Goal: Task Accomplishment & Management: Manage account settings

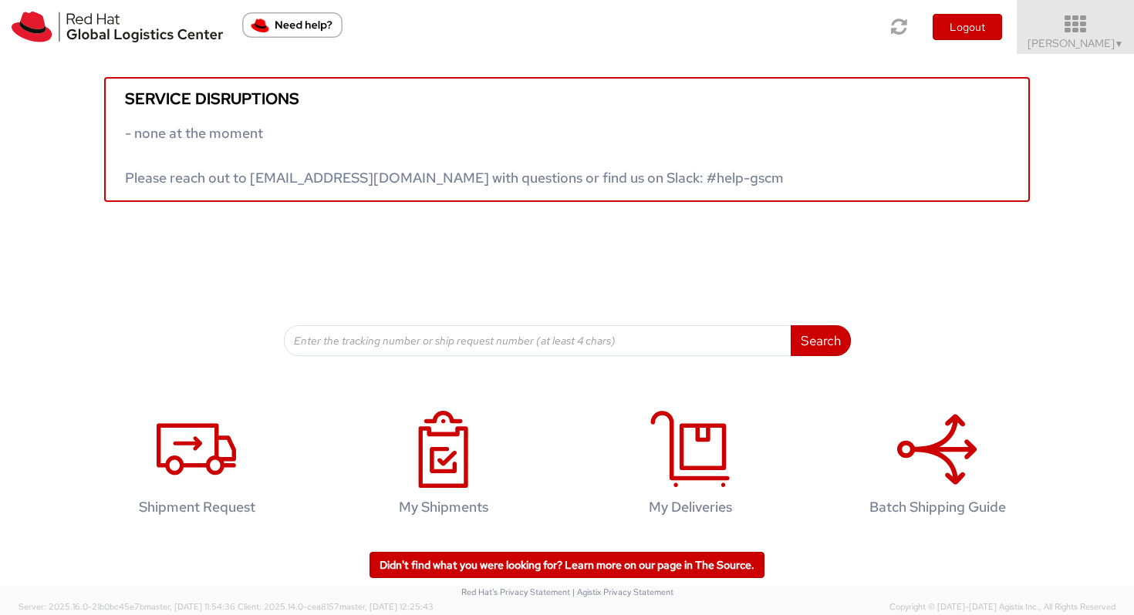
click at [945, 22] on icon at bounding box center [1075, 25] width 135 height 22
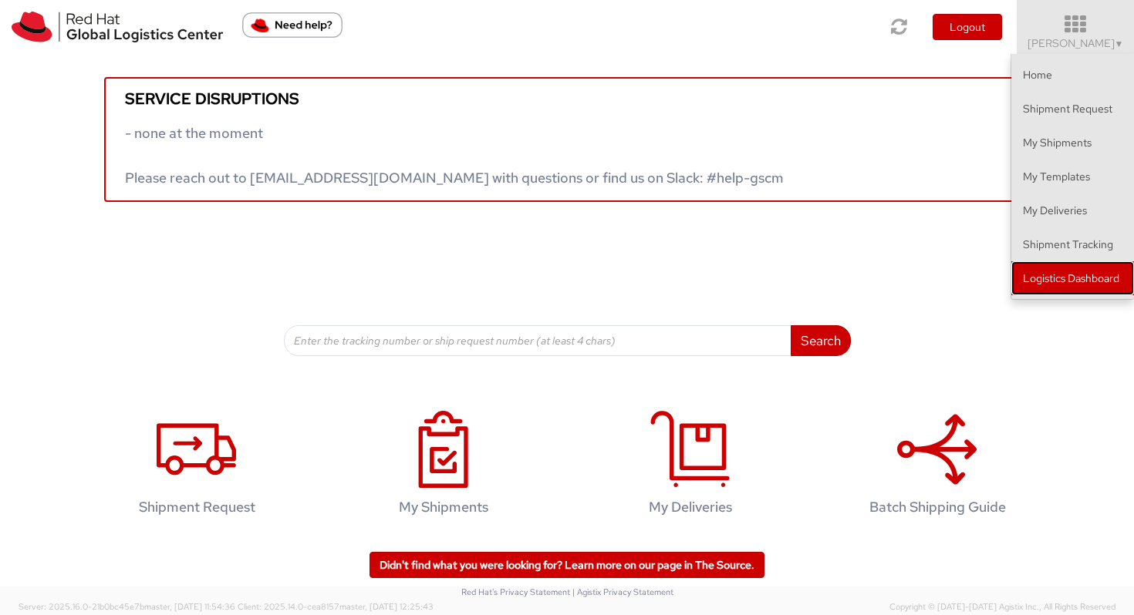
click at [945, 286] on link "Logistics Dashboard" at bounding box center [1072, 278] width 123 height 34
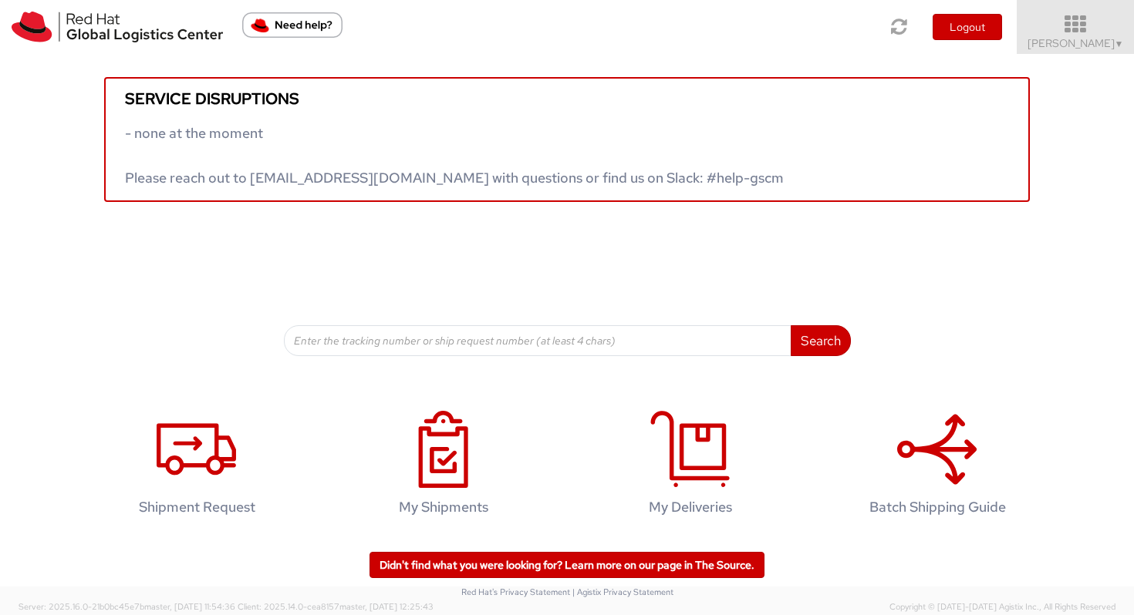
click at [945, 36] on span "Vitoria Alencar ▼" at bounding box center [1075, 43] width 96 height 14
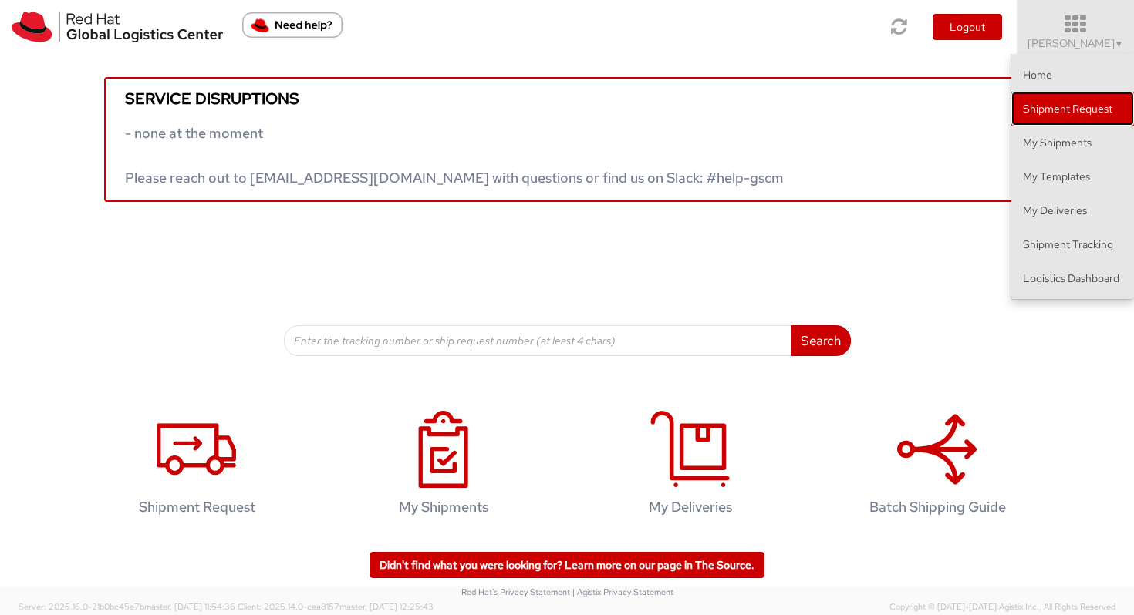
click at [945, 116] on link "Shipment Request" at bounding box center [1072, 109] width 123 height 34
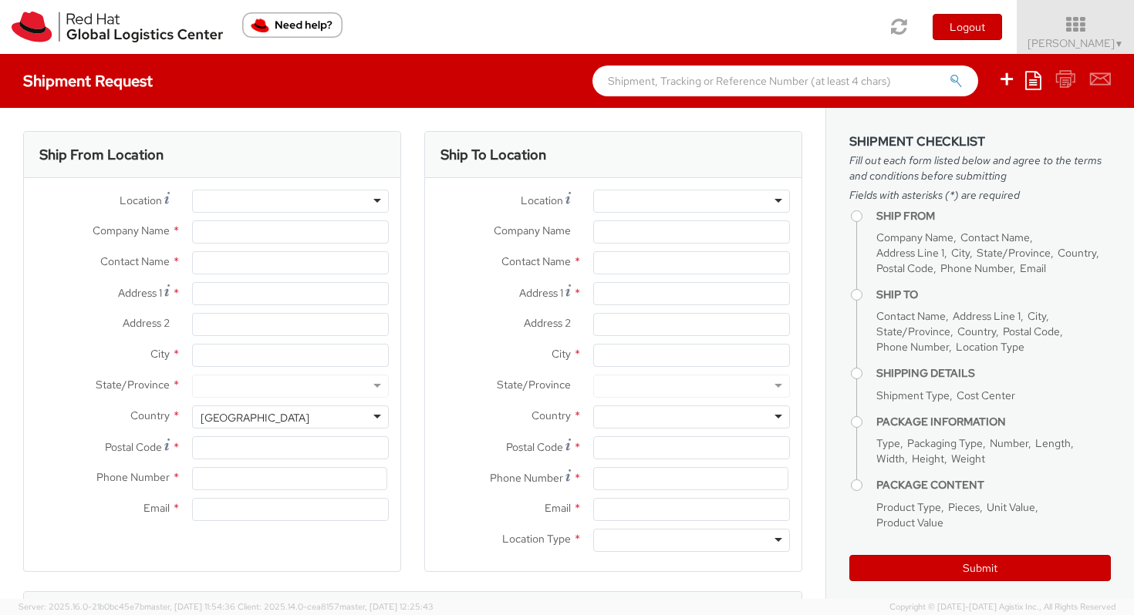
select select
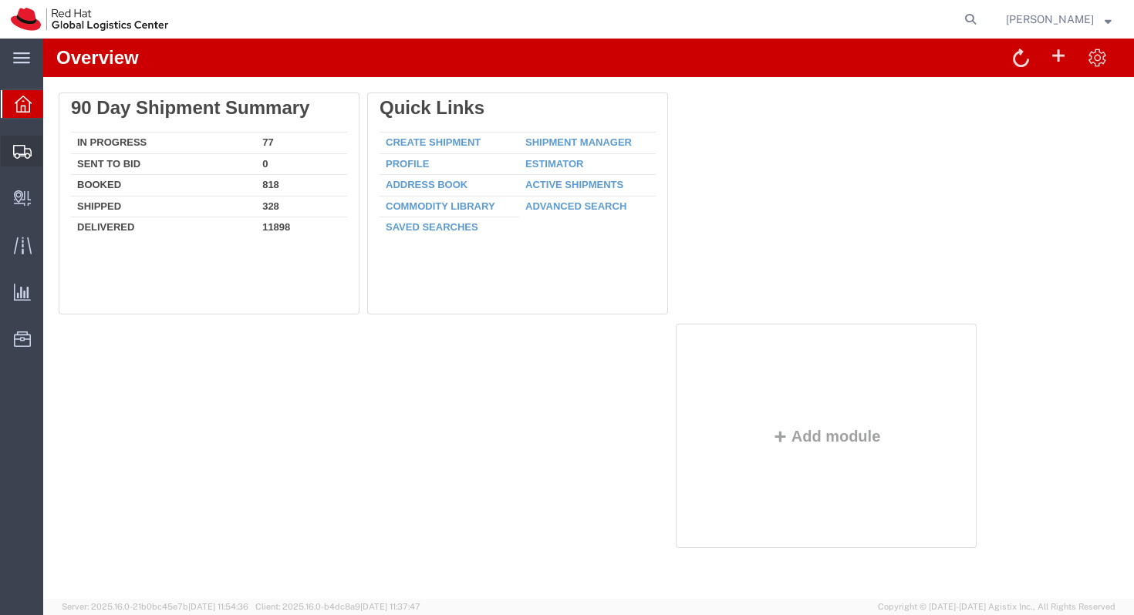
click at [22, 153] on icon at bounding box center [22, 152] width 19 height 14
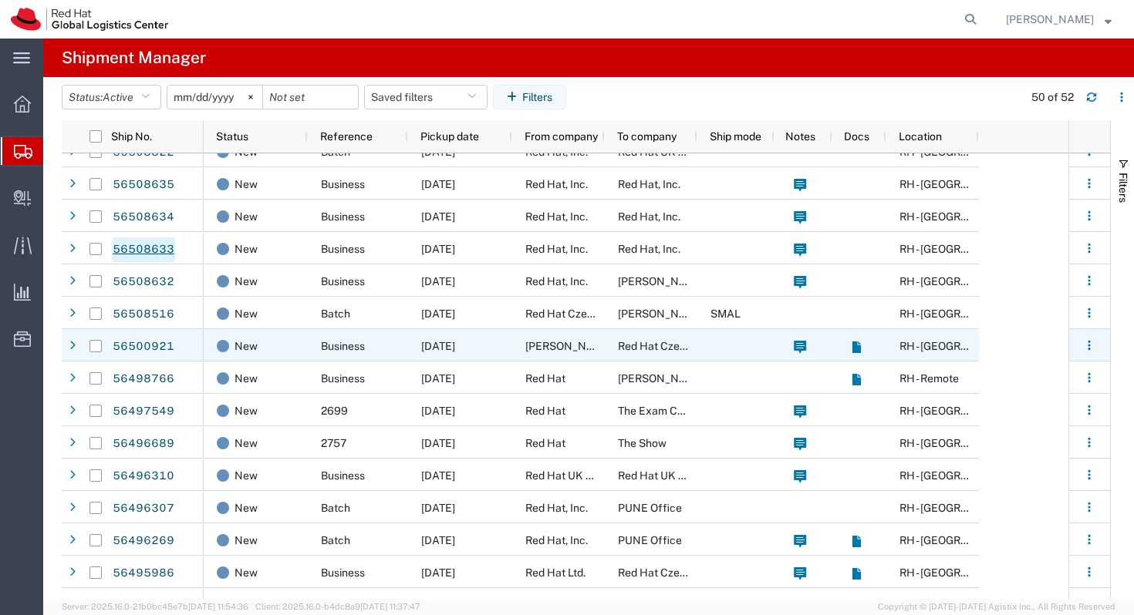
scroll to position [34, 0]
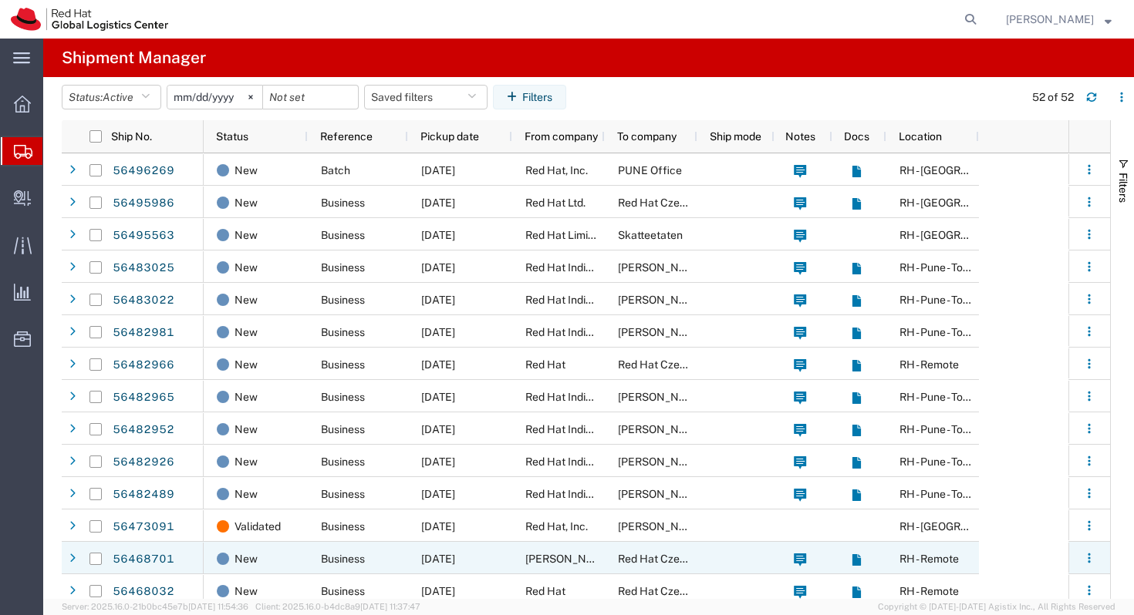
scroll to position [461, 0]
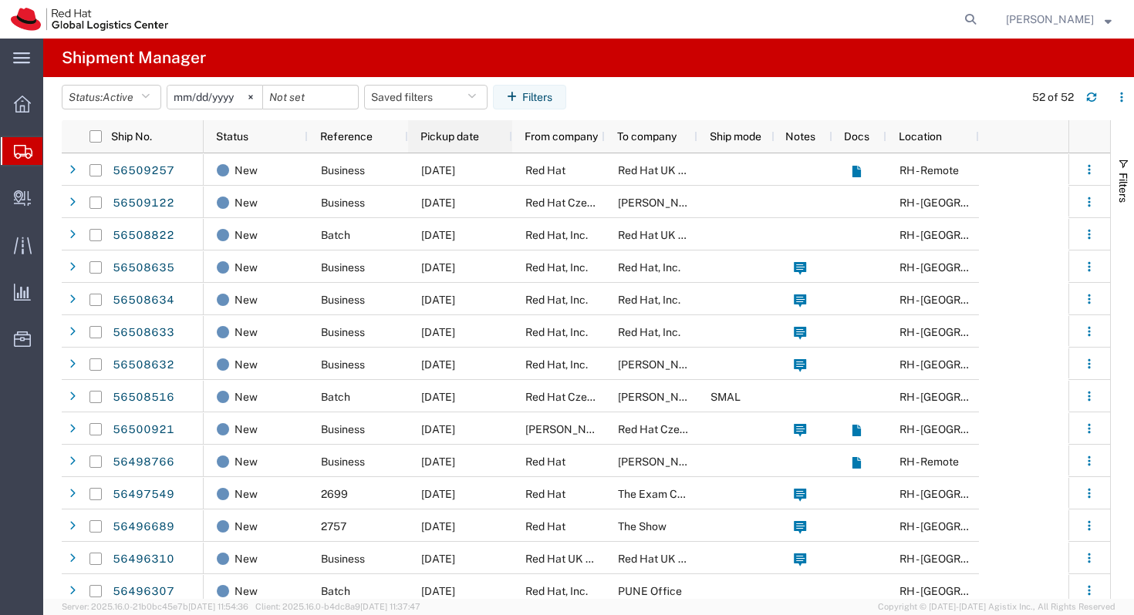
click at [447, 137] on span "Pickup date" at bounding box center [449, 136] width 59 height 12
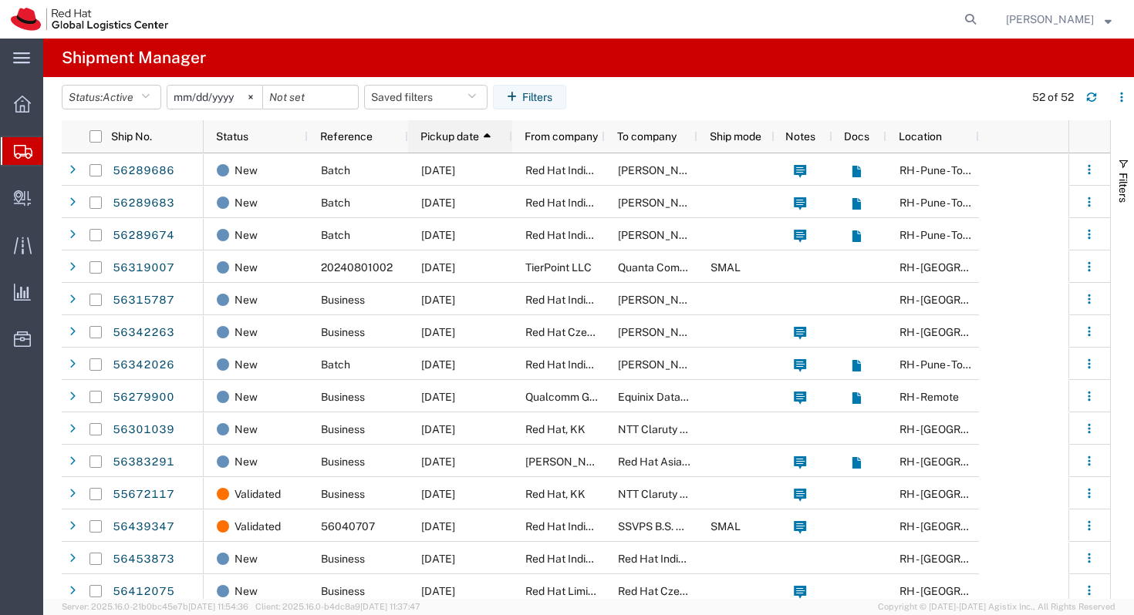
click at [458, 132] on span "Pickup date" at bounding box center [449, 136] width 59 height 12
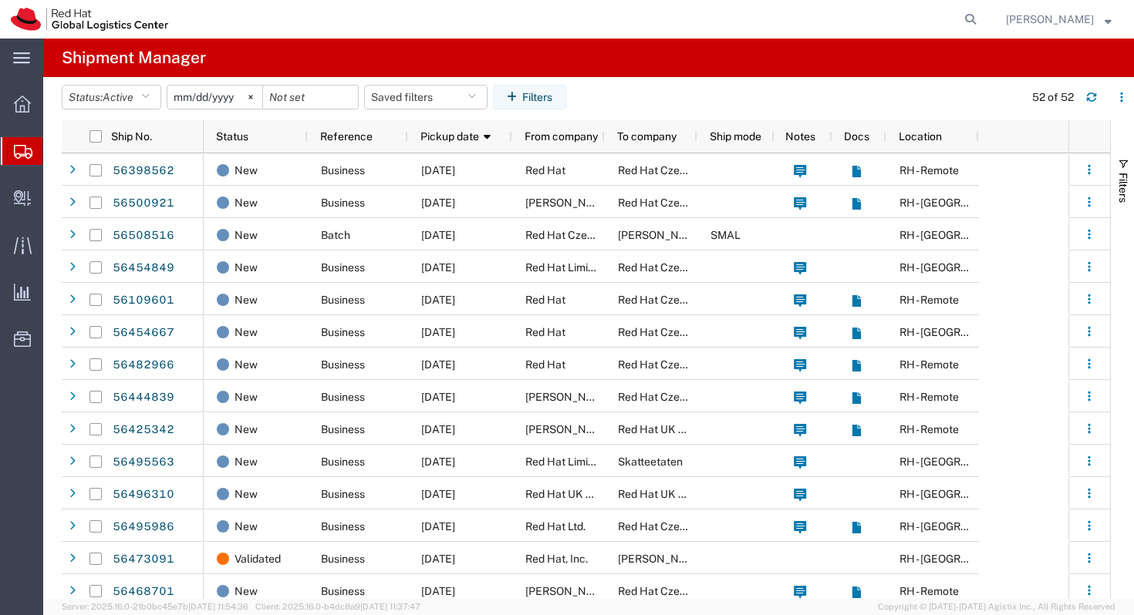
click at [234, 96] on input "2025-07-15" at bounding box center [214, 97] width 95 height 23
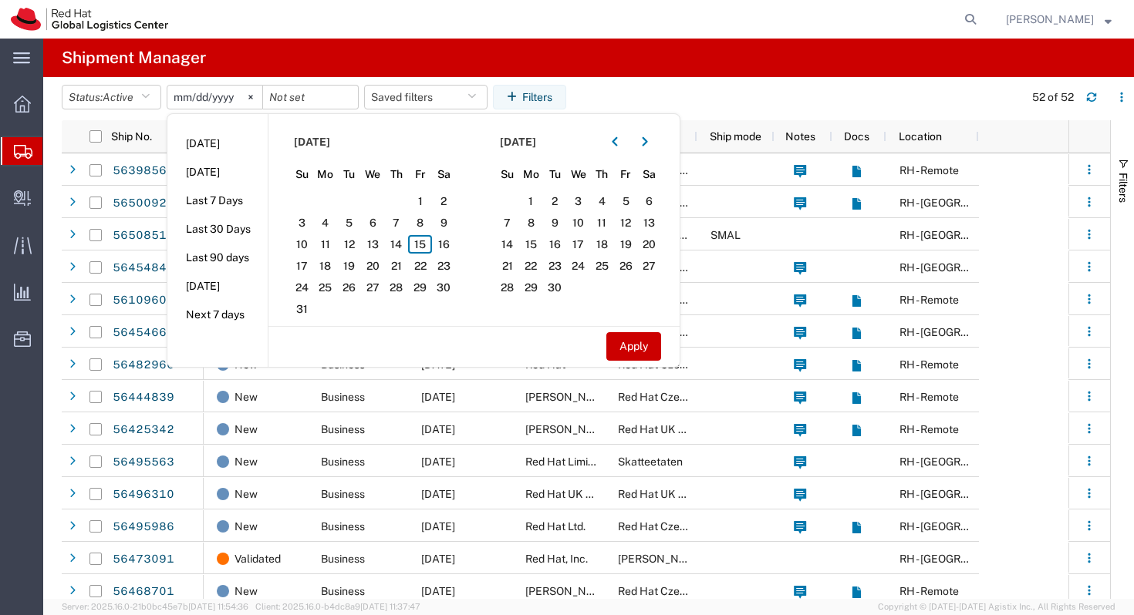
click at [207, 93] on input "2025-07-15" at bounding box center [214, 97] width 95 height 23
click at [202, 93] on input "2025-07-15" at bounding box center [214, 97] width 95 height 23
click at [201, 96] on input "2025-07-15" at bounding box center [214, 97] width 95 height 23
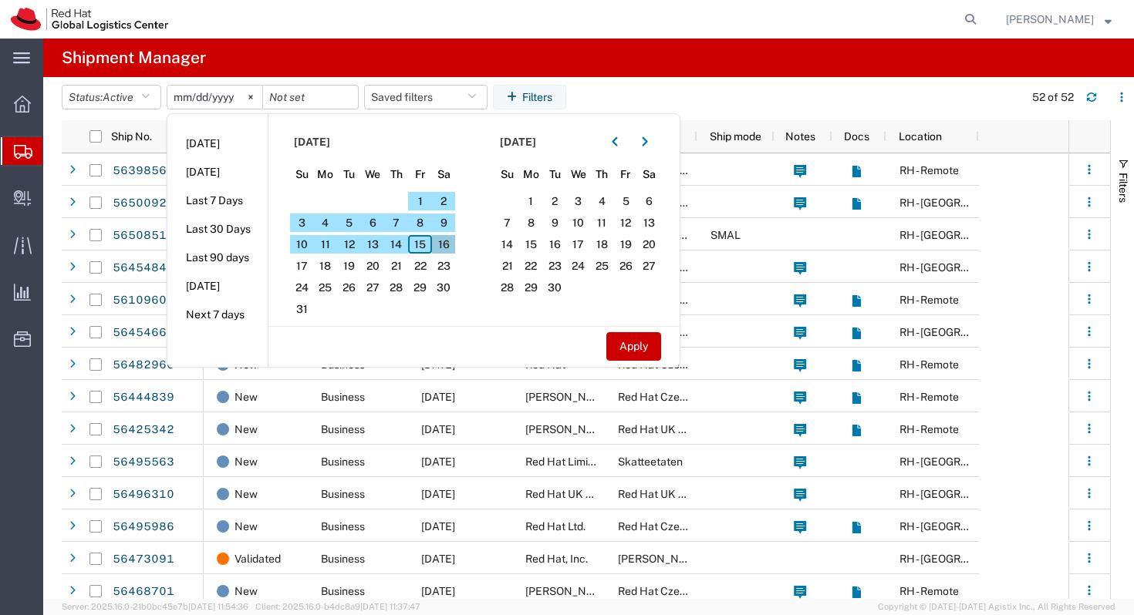
click at [440, 247] on span "16" at bounding box center [444, 244] width 24 height 19
click at [426, 243] on span "15" at bounding box center [420, 244] width 24 height 19
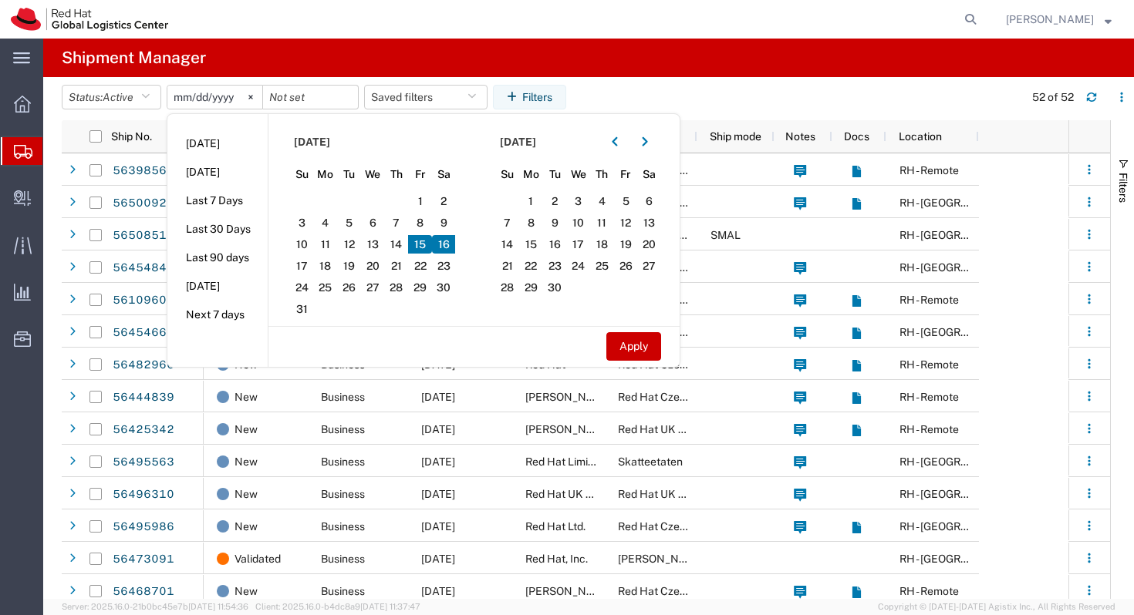
click at [447, 244] on span "16" at bounding box center [444, 244] width 24 height 19
click at [423, 241] on span "15" at bounding box center [420, 244] width 24 height 19
click at [454, 247] on span "16" at bounding box center [444, 244] width 24 height 19
click at [652, 79] on header "Status: Active Active All Approved Booked Canceled Delivered Denied New On Hold…" at bounding box center [598, 98] width 1072 height 43
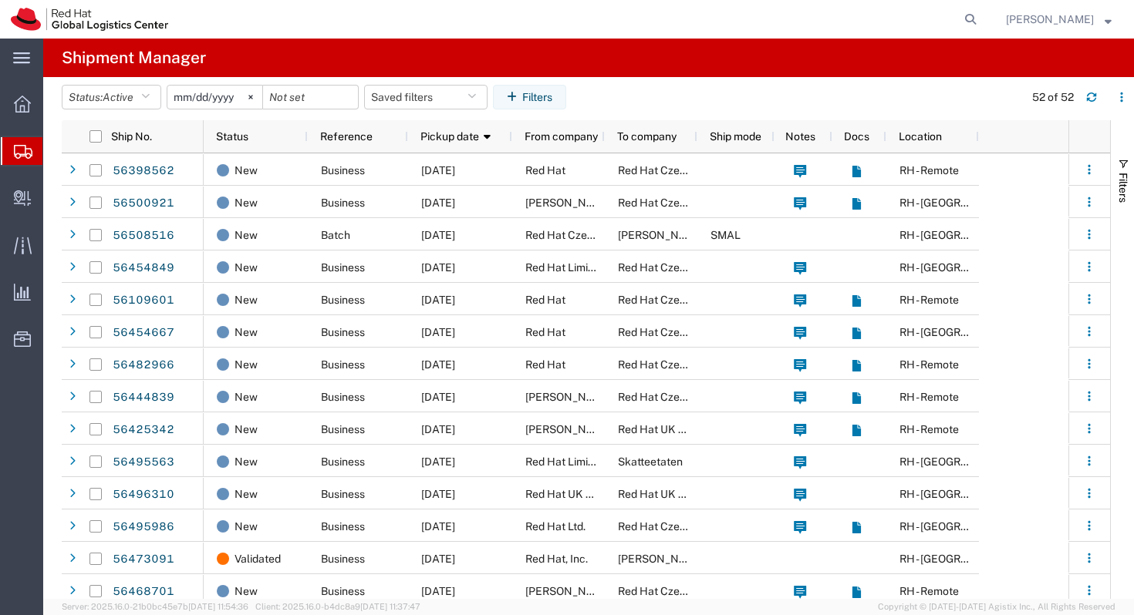
click at [189, 96] on input "2025-07-15" at bounding box center [214, 97] width 95 height 23
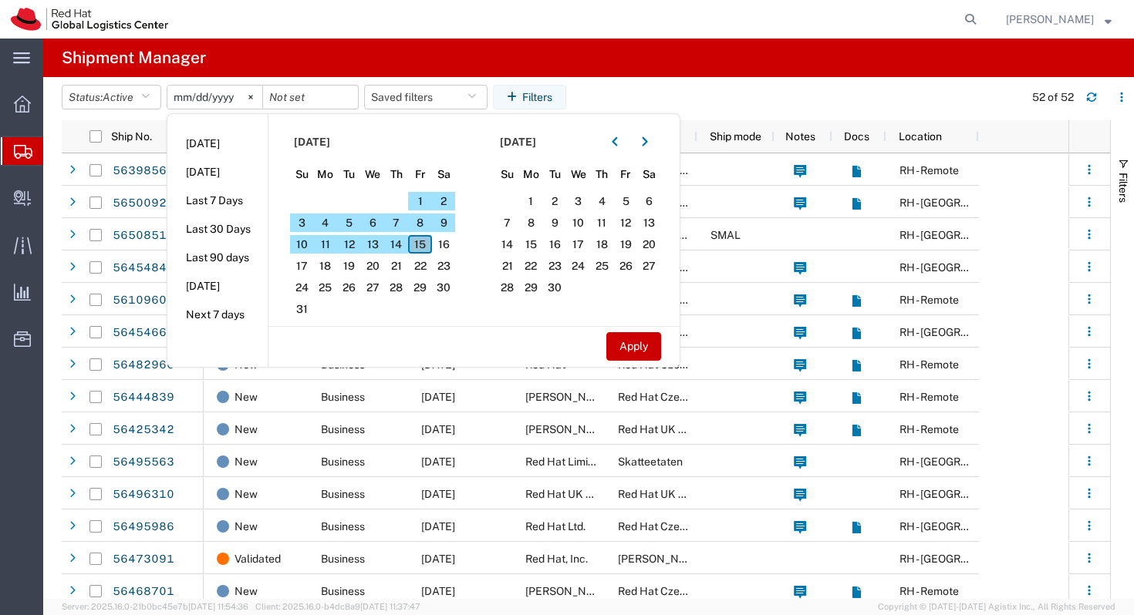
click at [424, 246] on span "15" at bounding box center [420, 244] width 24 height 19
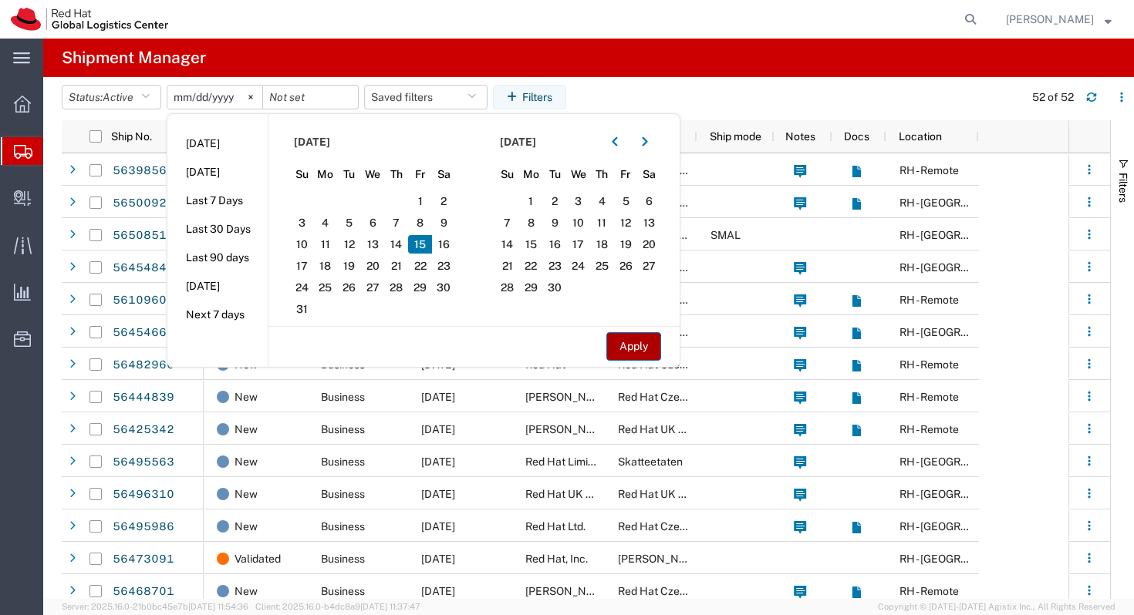
click at [638, 345] on button "Apply" at bounding box center [633, 346] width 55 height 29
type input "2025-08-15"
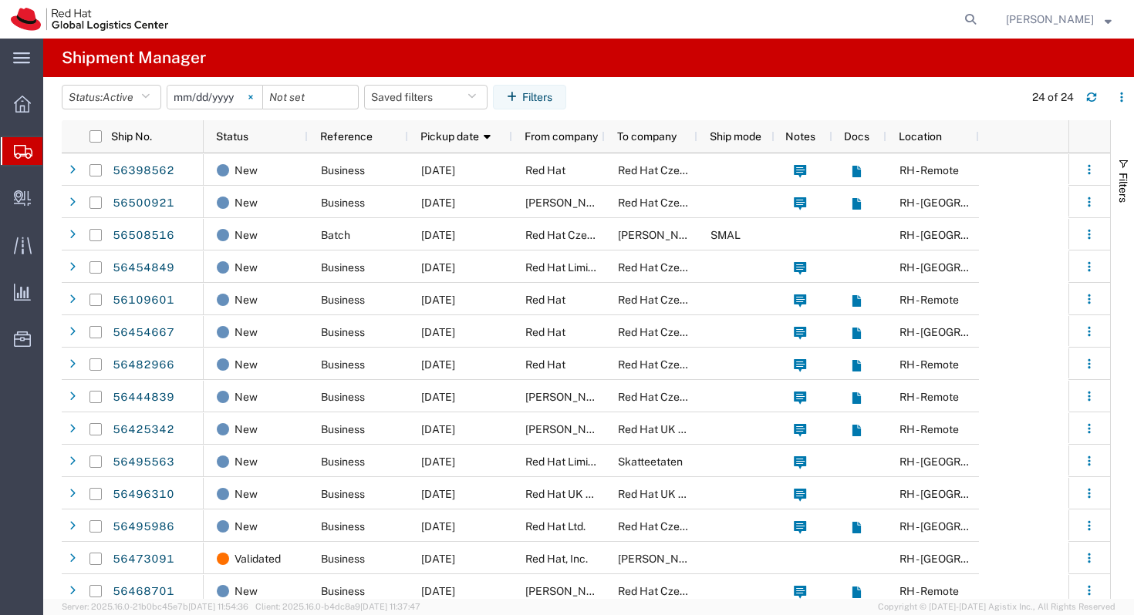
click at [250, 99] on svg-icon at bounding box center [250, 97] width 23 height 23
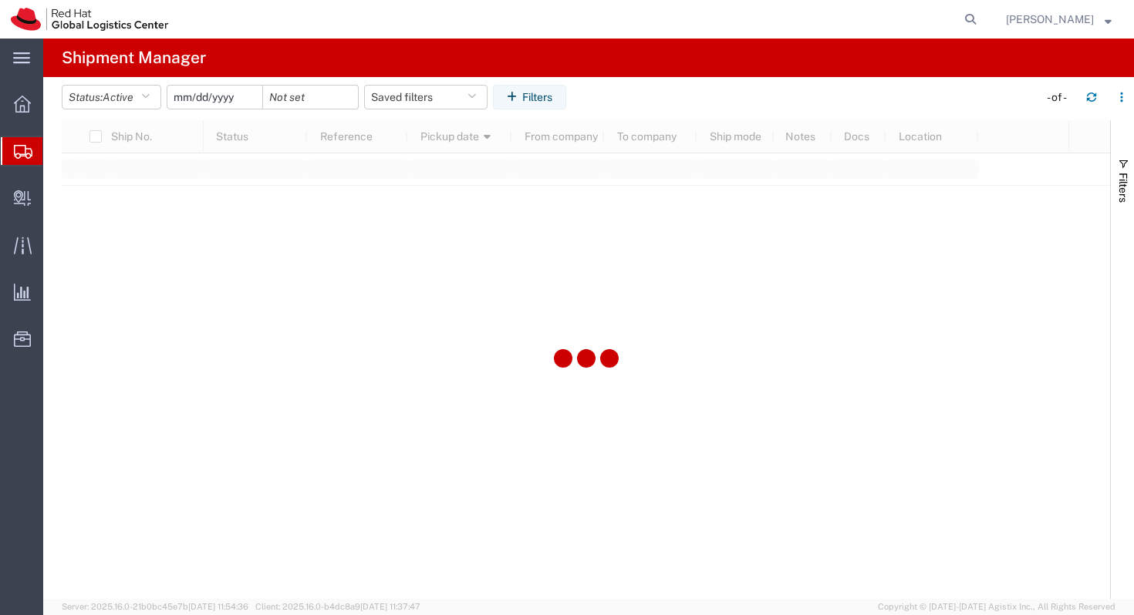
click at [215, 94] on input "date" at bounding box center [214, 97] width 95 height 23
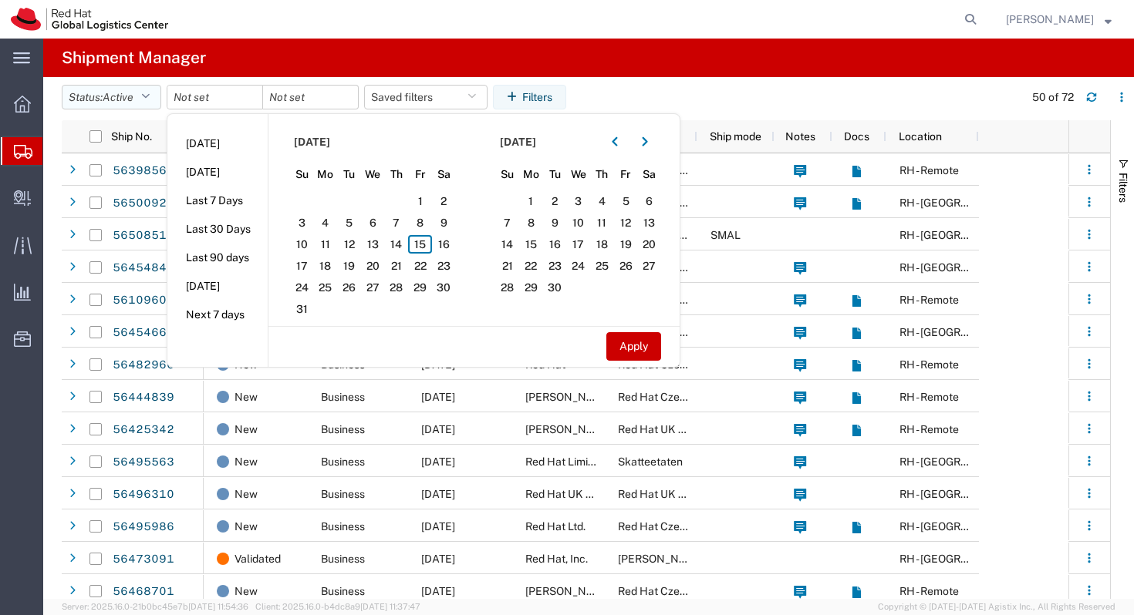
click at [130, 96] on span "Active" at bounding box center [118, 97] width 31 height 12
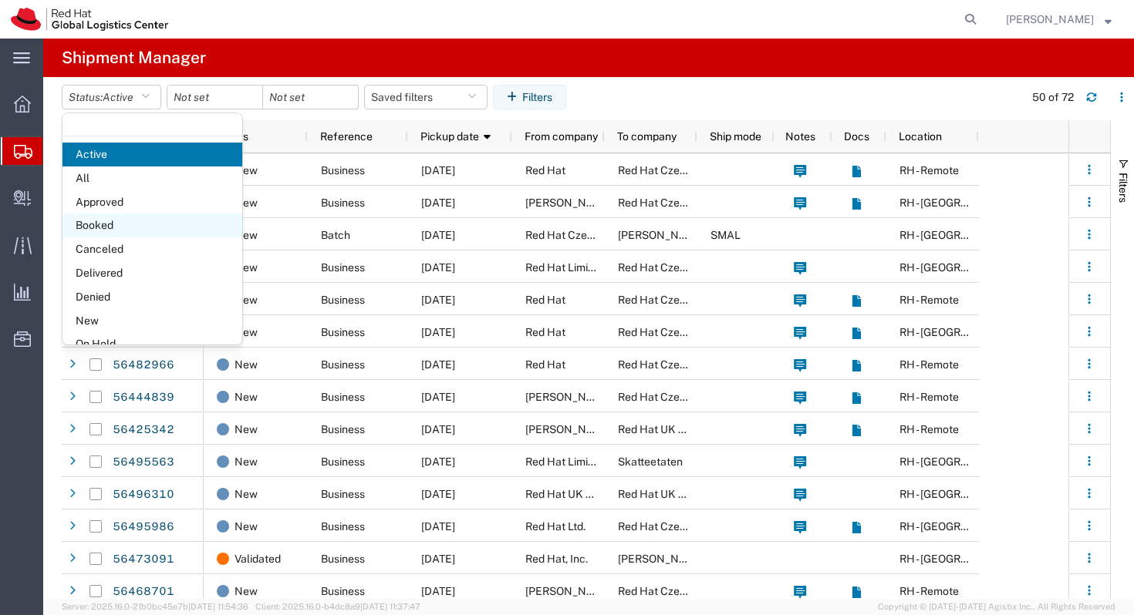
click at [124, 218] on span "Booked" at bounding box center [152, 226] width 180 height 24
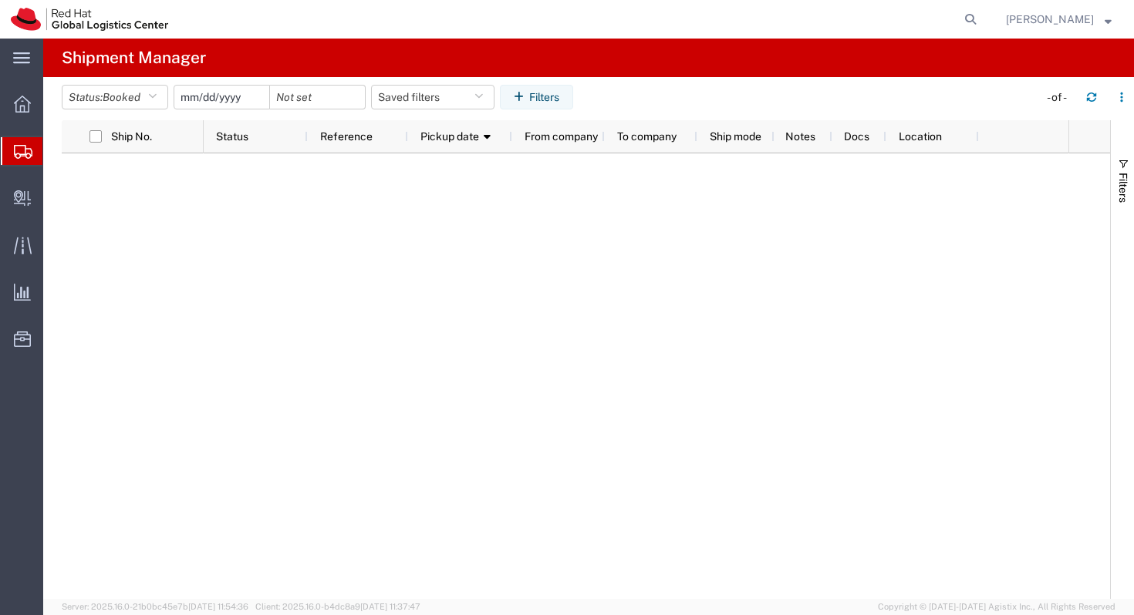
click at [239, 97] on input "date" at bounding box center [221, 97] width 95 height 23
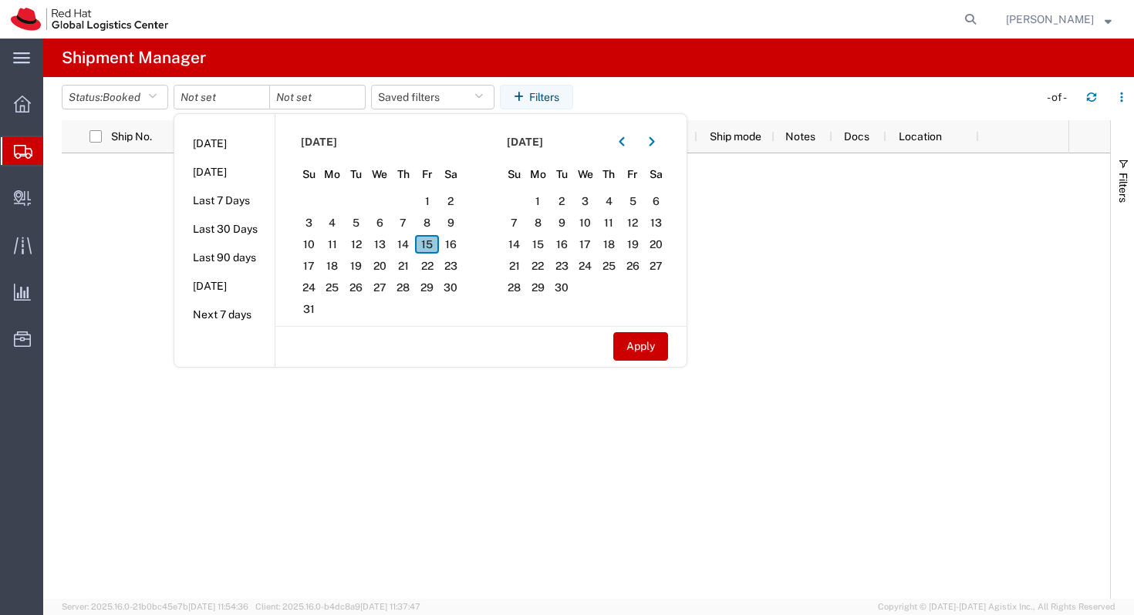
click at [429, 242] on span "15" at bounding box center [427, 244] width 24 height 19
click at [633, 356] on button "Apply" at bounding box center [640, 346] width 55 height 29
type input "2025-08-15"
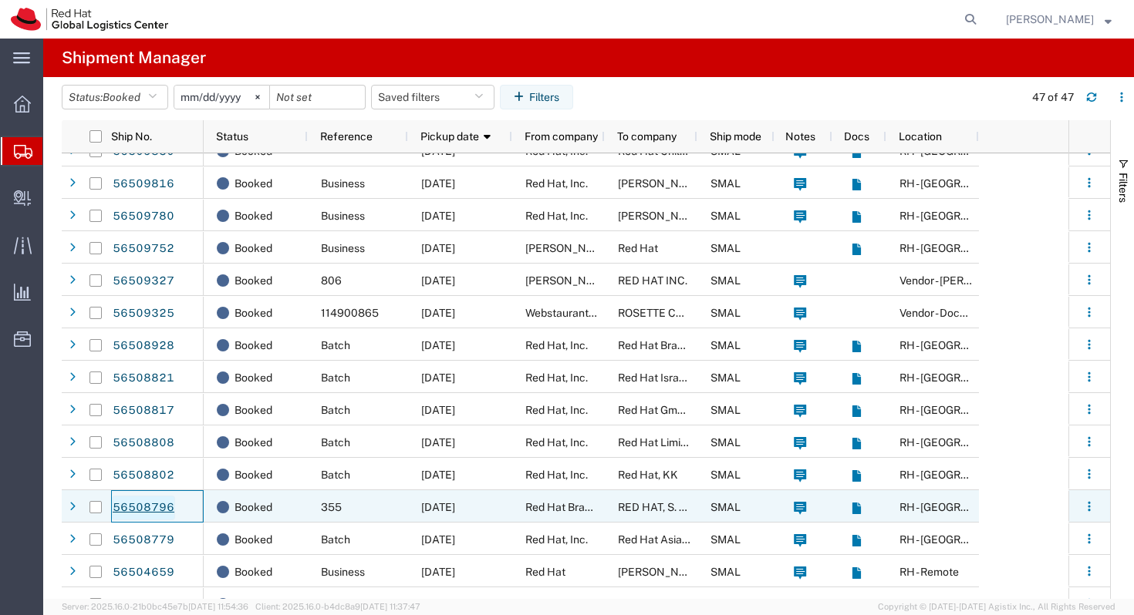
click at [149, 508] on link "56508796" at bounding box center [143, 508] width 63 height 25
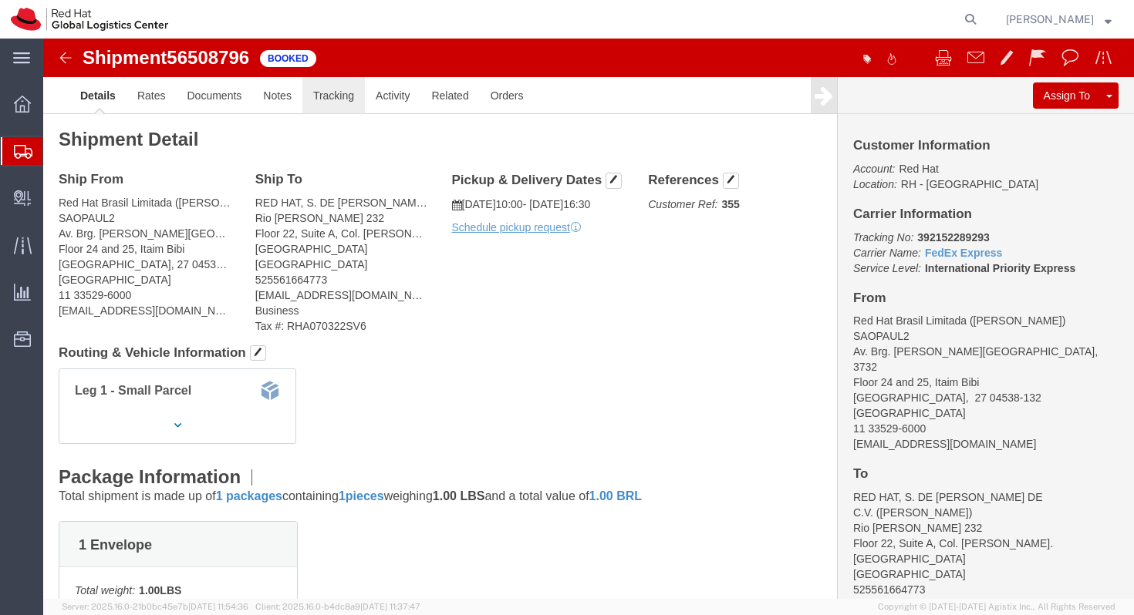
click link "Tracking"
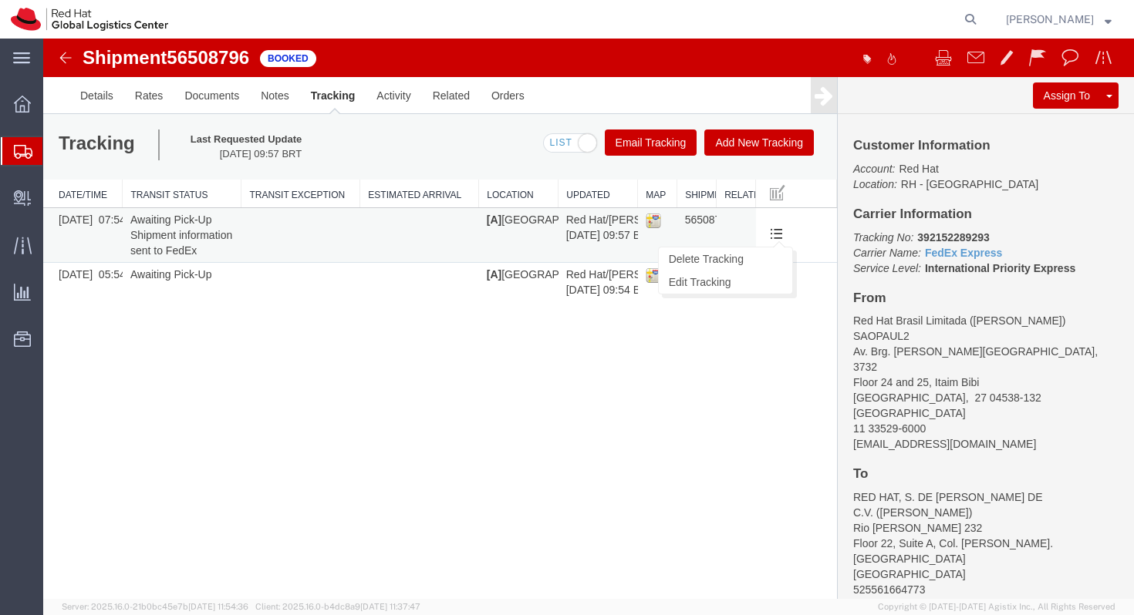
click at [774, 233] on span at bounding box center [776, 233] width 13 height 13
click at [746, 281] on link "Edit Tracking" at bounding box center [725, 282] width 133 height 23
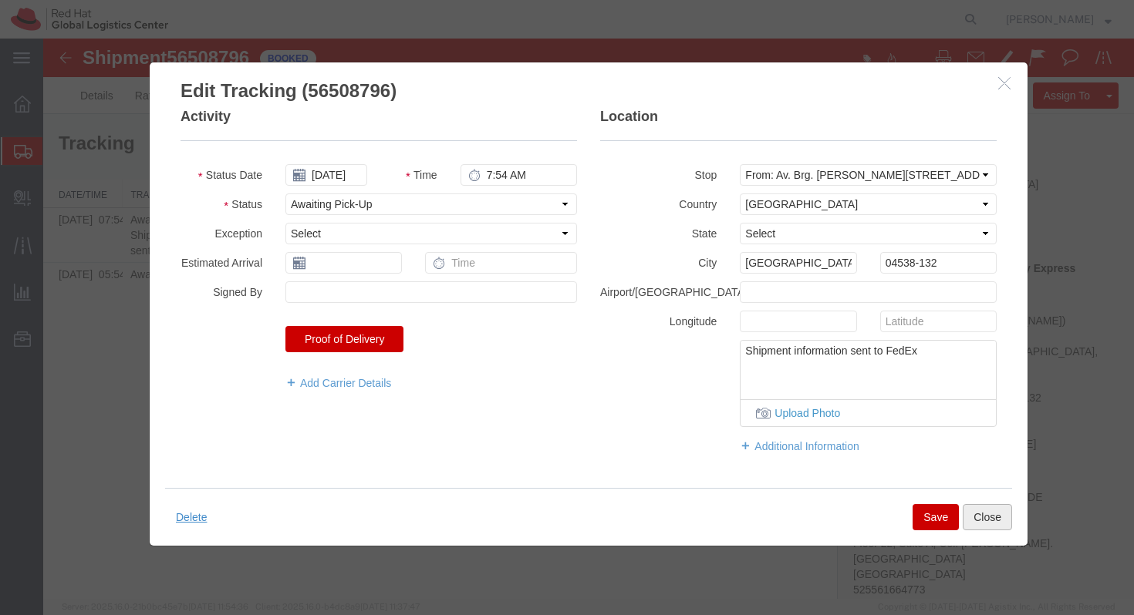
click at [970, 521] on button "Close" at bounding box center [986, 517] width 49 height 26
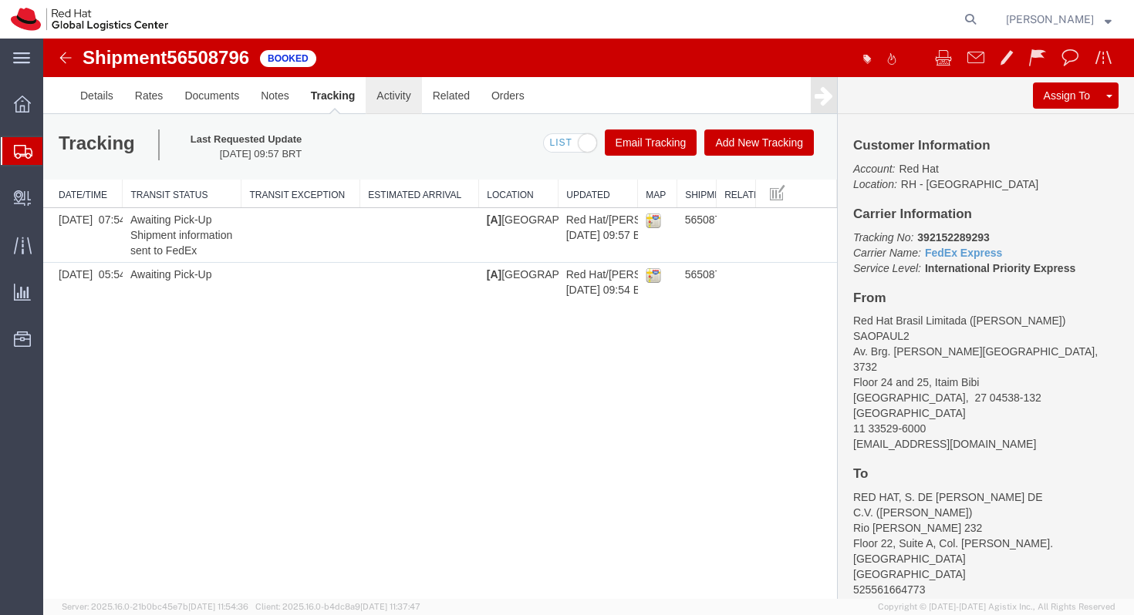
click at [413, 99] on link "Activity" at bounding box center [394, 95] width 56 height 37
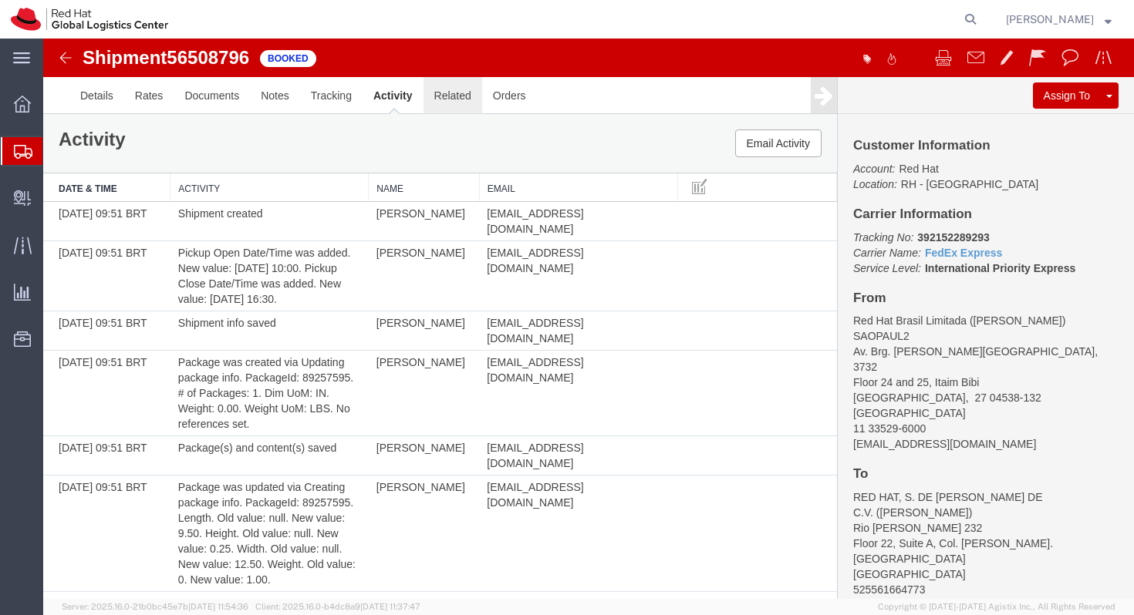
click at [456, 100] on link "Related" at bounding box center [452, 95] width 59 height 37
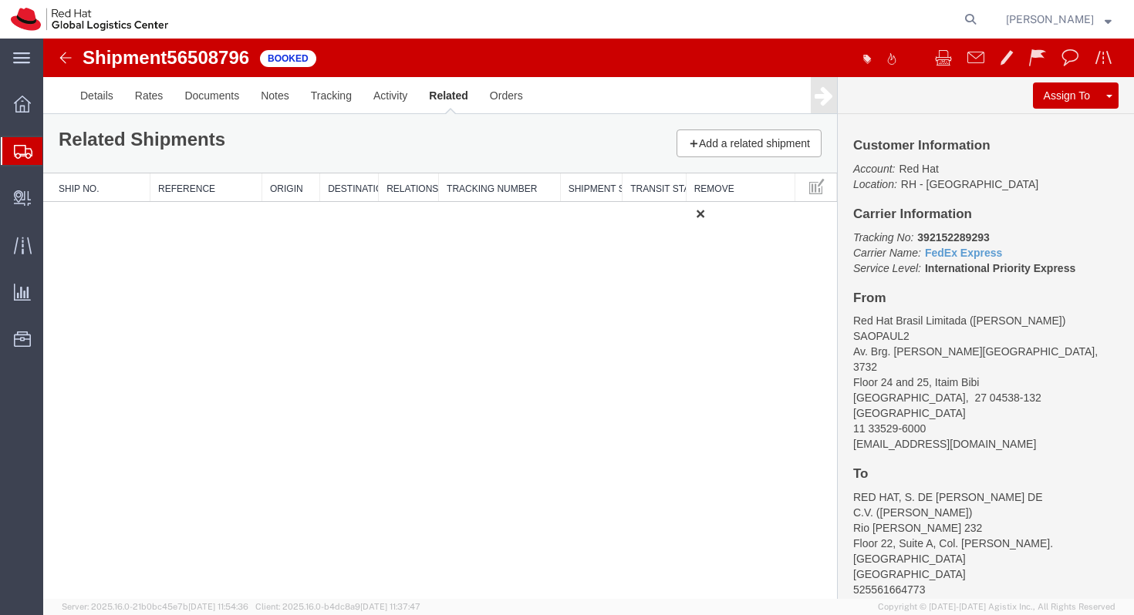
click at [93, 116] on div "Related Shipments Add a related shipment" at bounding box center [440, 143] width 794 height 59
click at [99, 101] on link "Details" at bounding box center [96, 95] width 55 height 37
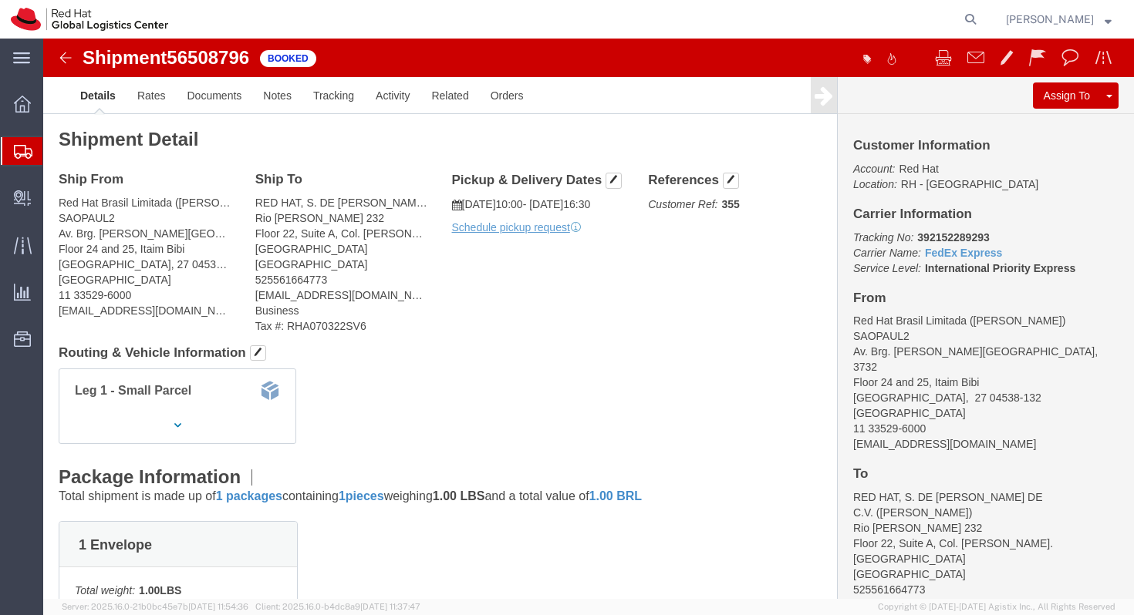
click span "Booked"
click div "Shipment 56508796 1 of 1 Booked"
click img
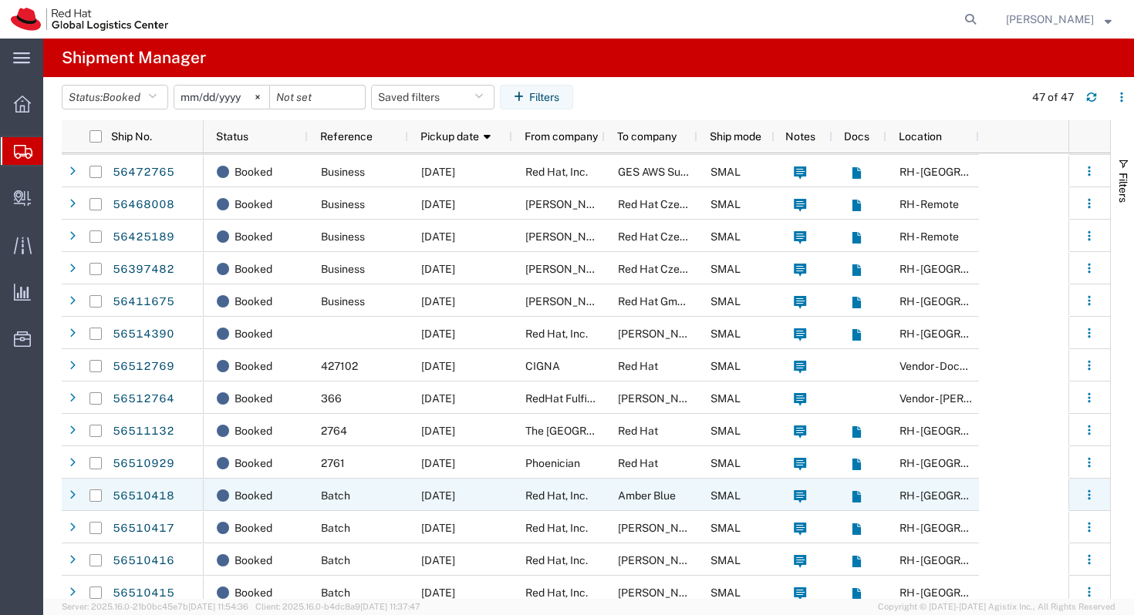
scroll to position [113, 0]
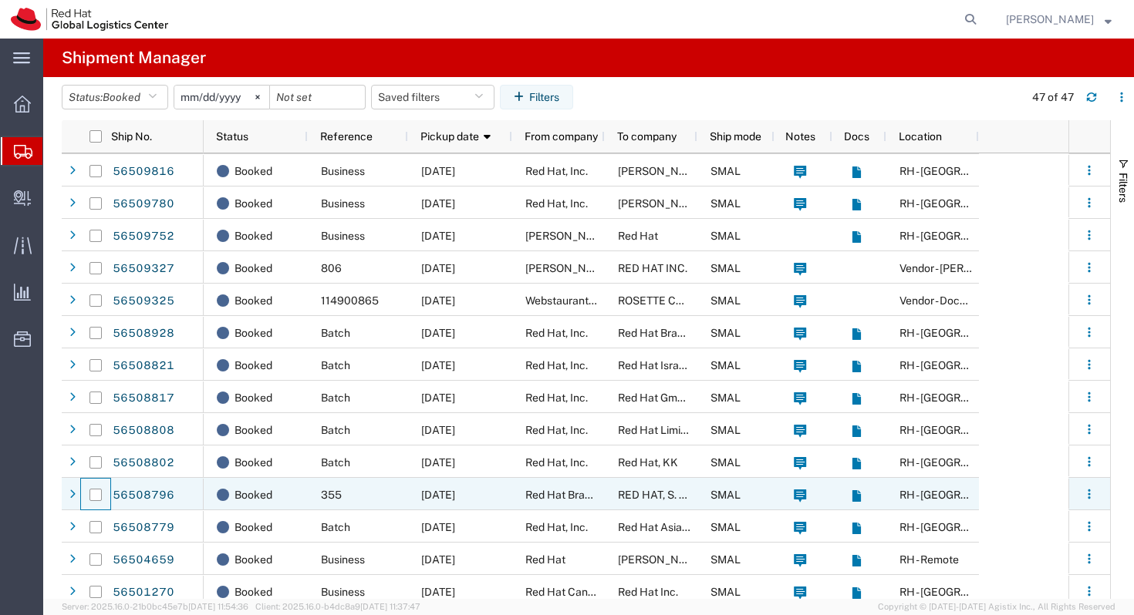
click at [87, 494] on div at bounding box center [95, 495] width 29 height 32
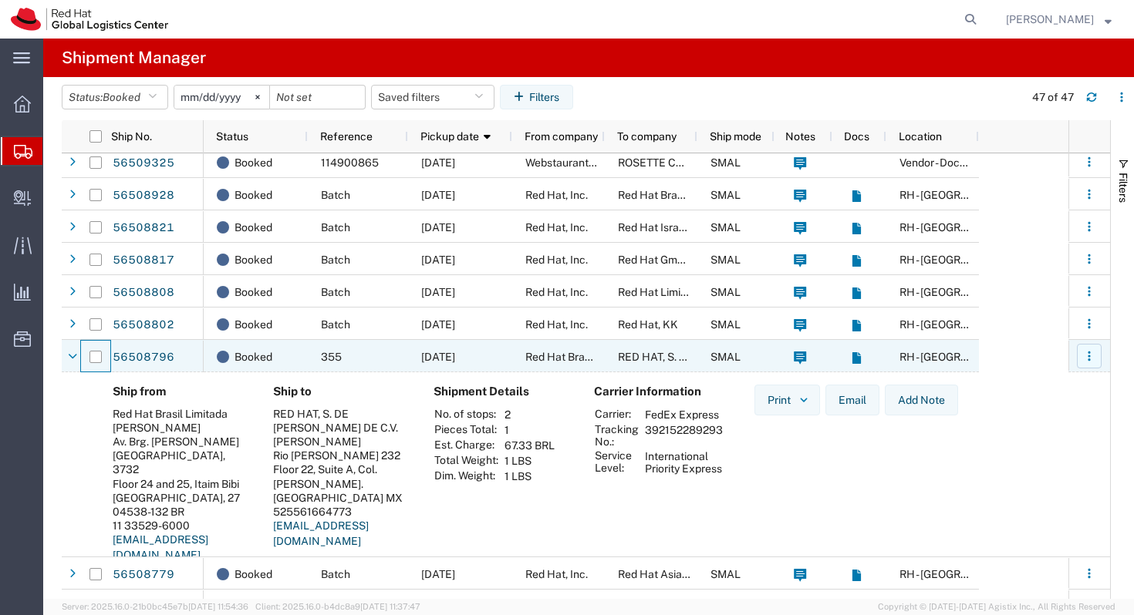
click at [1086, 356] on icon "button" at bounding box center [1088, 356] width 11 height 11
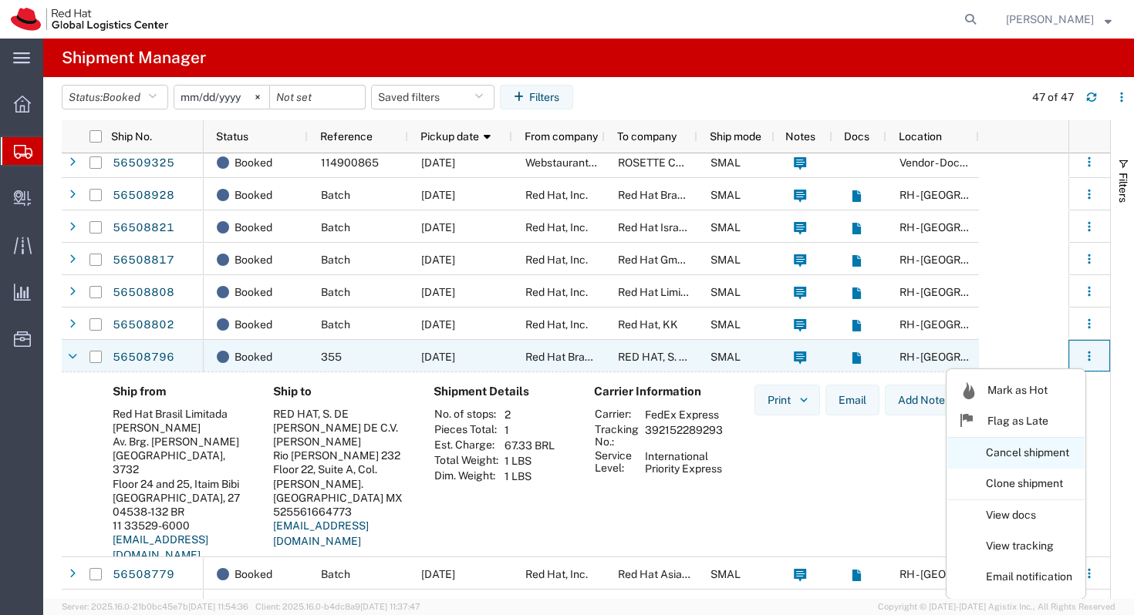
click at [1026, 454] on link "Cancel shipment" at bounding box center [1015, 454] width 137 height 28
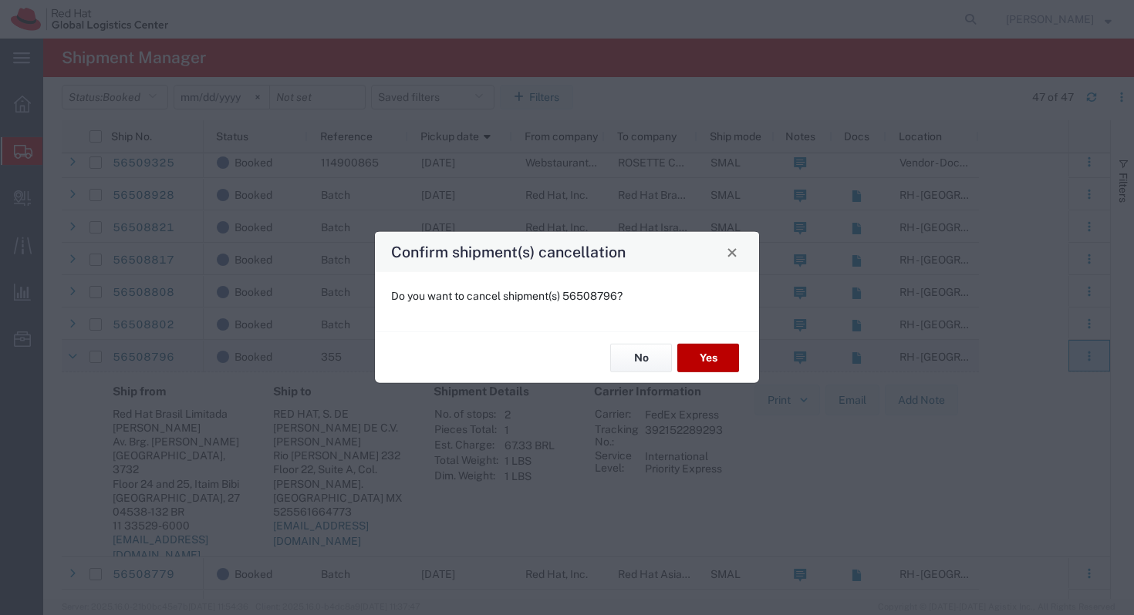
click at [713, 358] on button "Yes" at bounding box center [708, 358] width 62 height 29
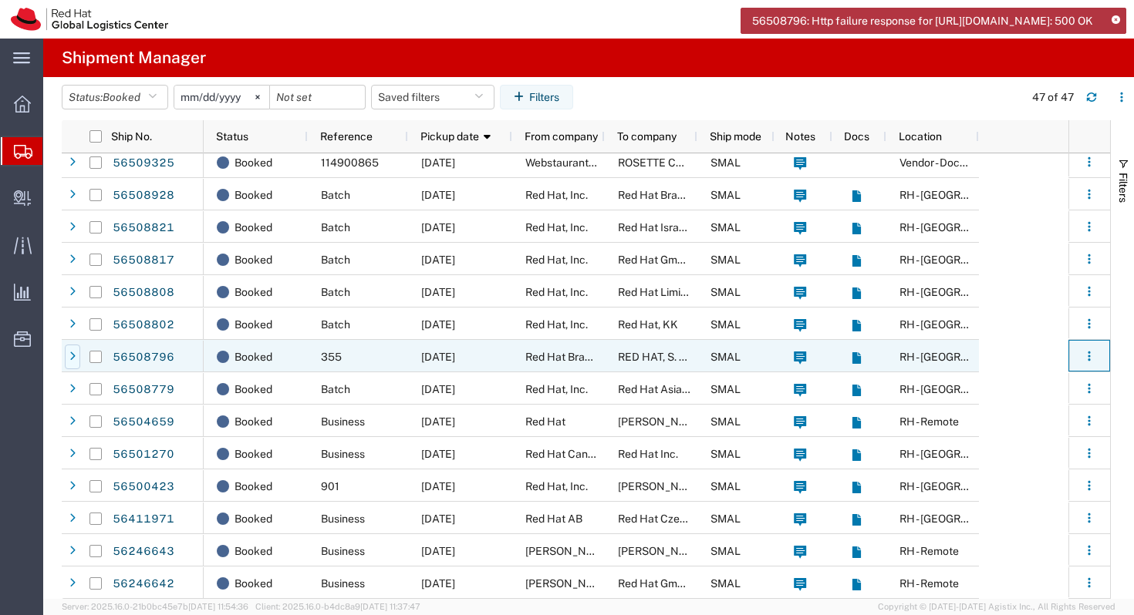
click at [77, 361] on div at bounding box center [72, 357] width 15 height 25
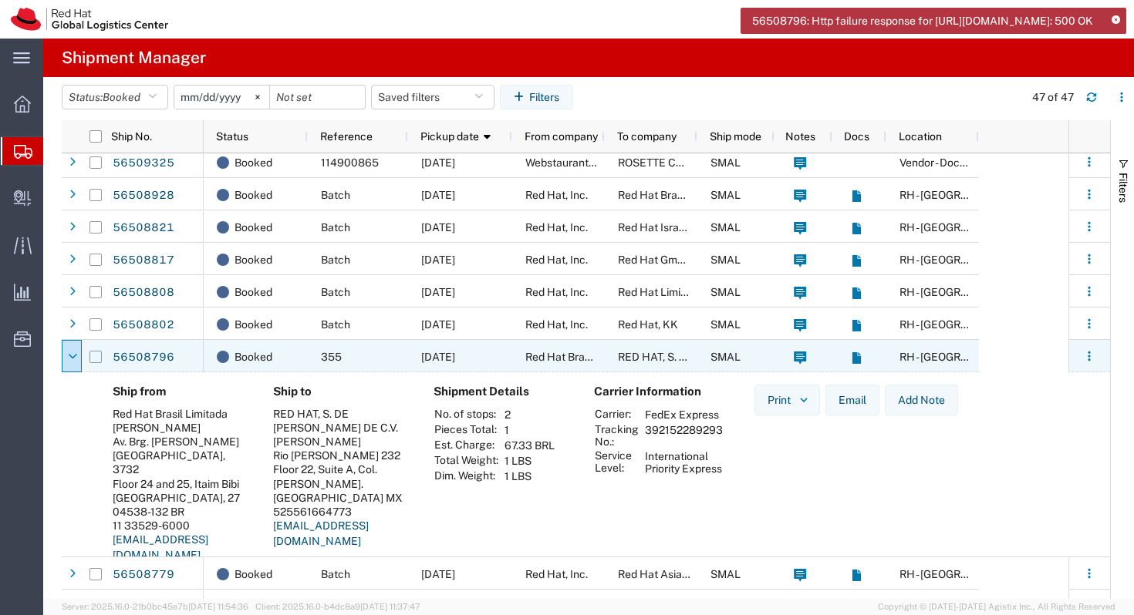
click at [91, 362] on input "Press Space to toggle row selection (unchecked)" at bounding box center [95, 357] width 12 height 12
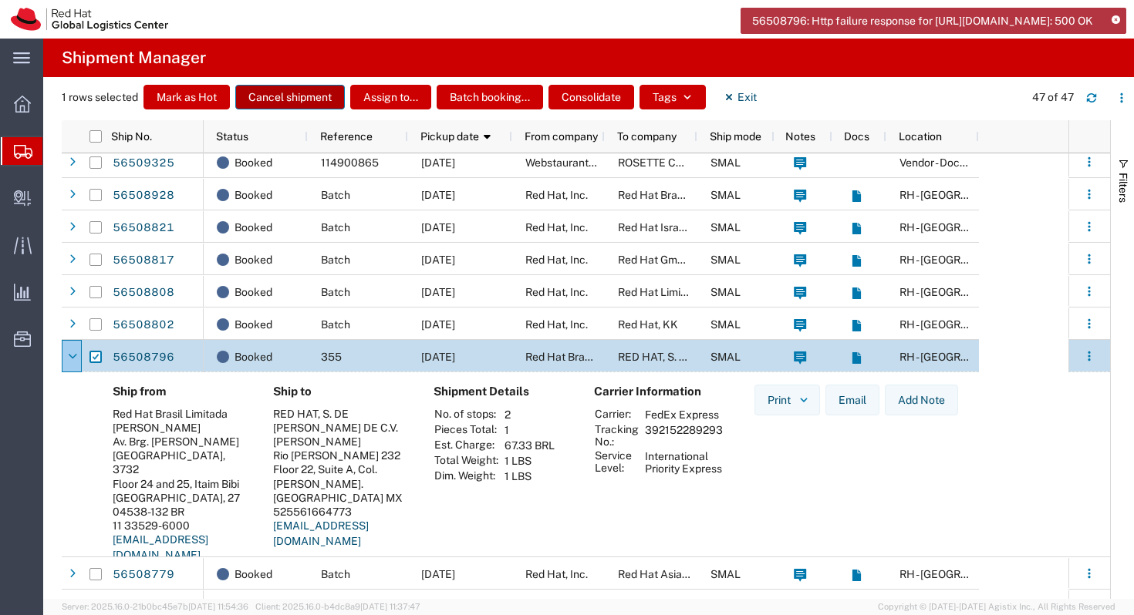
click at [308, 101] on button "Cancel shipment" at bounding box center [290, 97] width 110 height 25
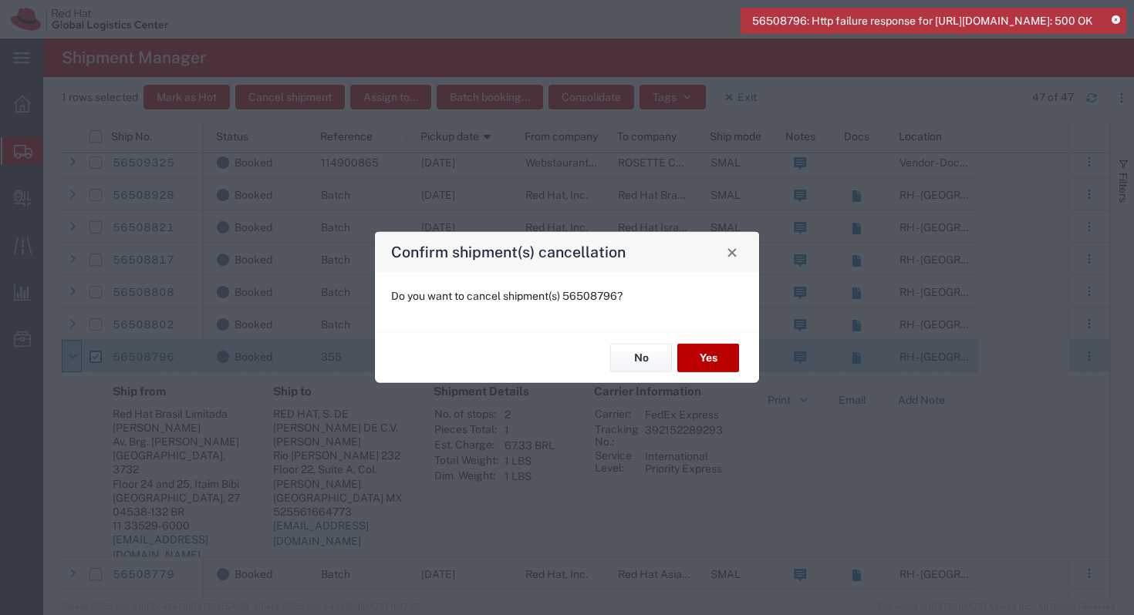
click at [702, 354] on button "Yes" at bounding box center [708, 358] width 62 height 29
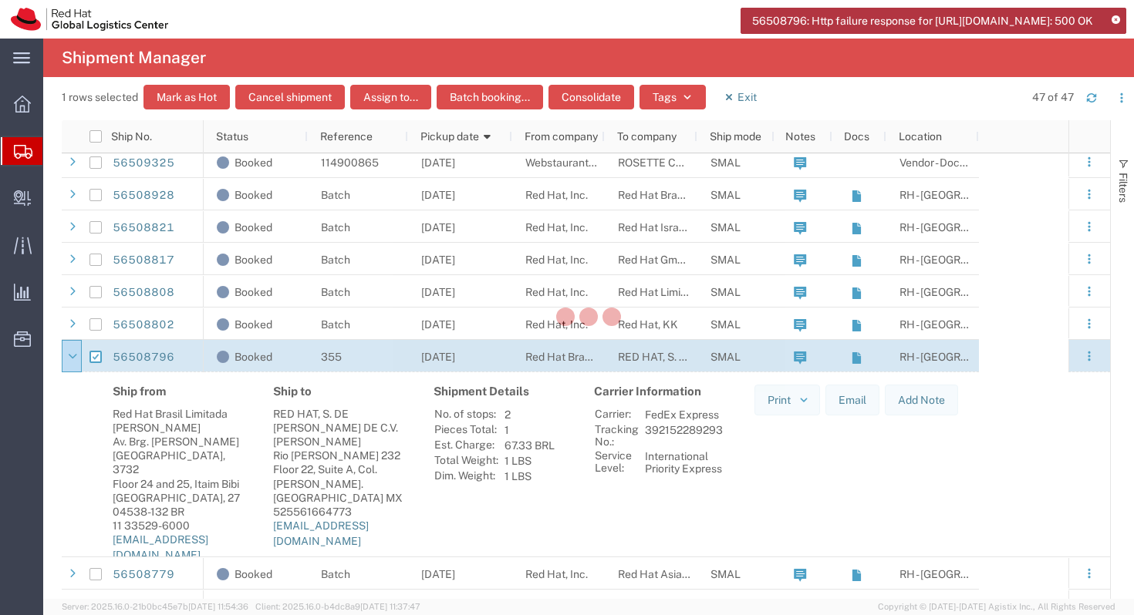
checkbox input "false"
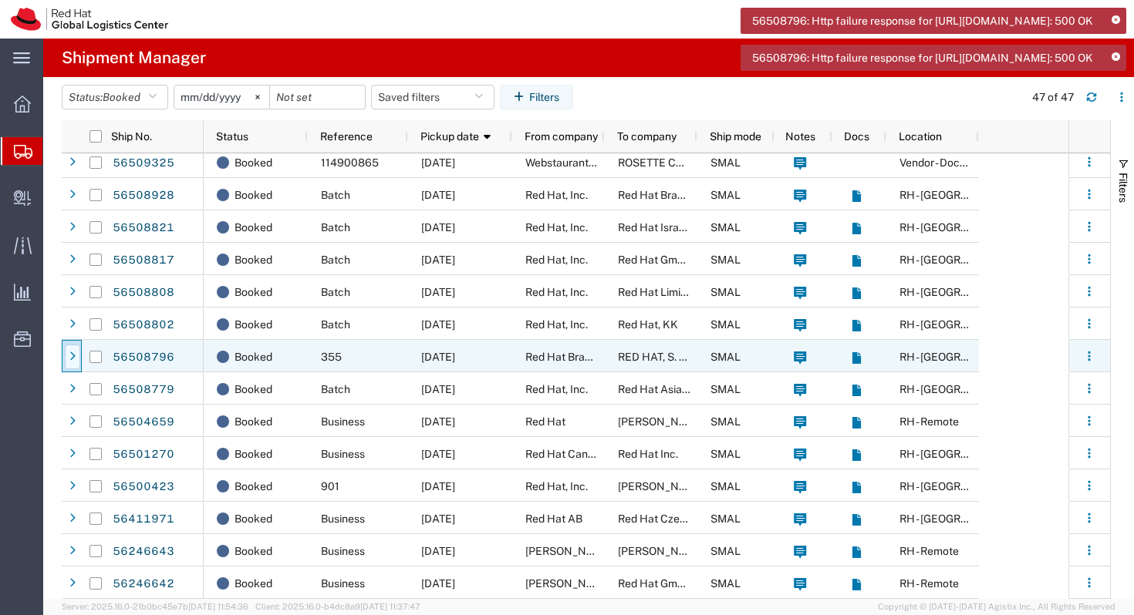
click at [73, 359] on icon at bounding box center [72, 357] width 6 height 11
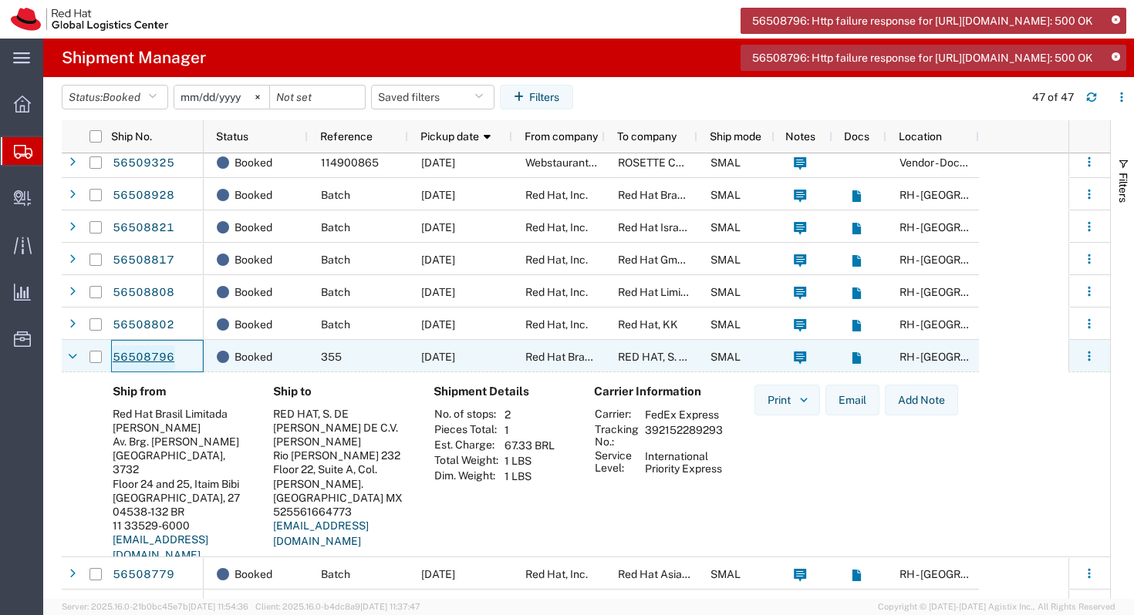
click at [161, 354] on link "56508796" at bounding box center [143, 357] width 63 height 25
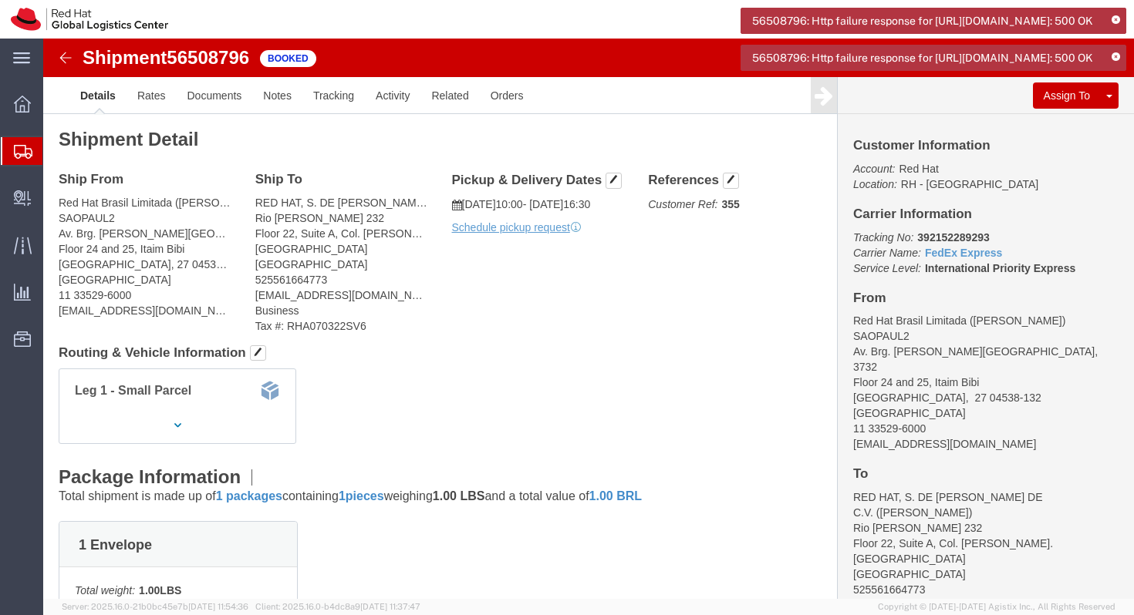
click img
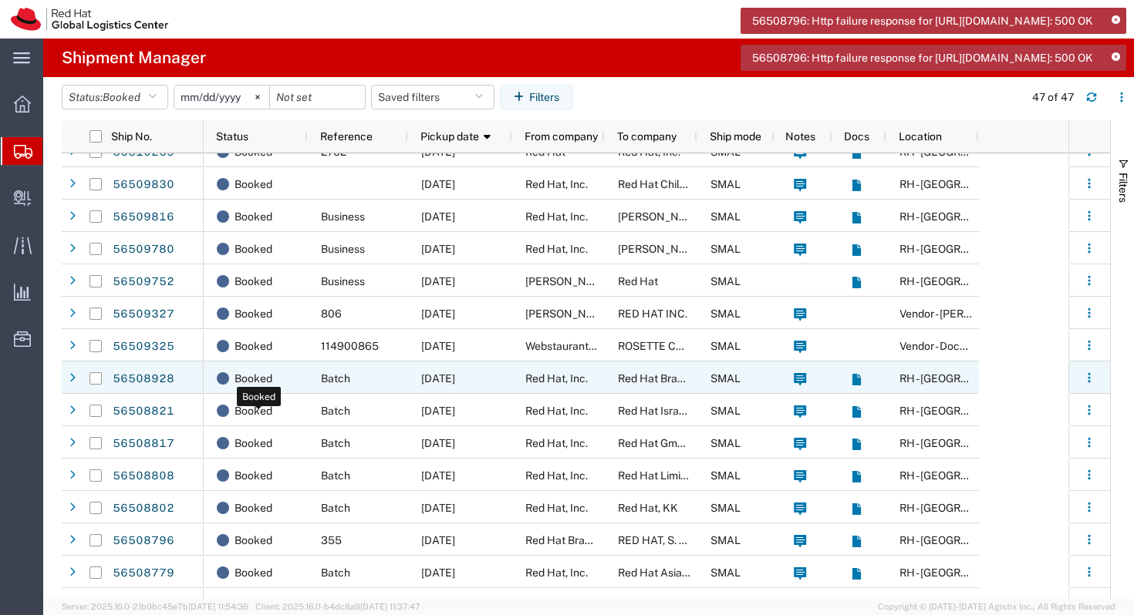
scroll to position [912, 0]
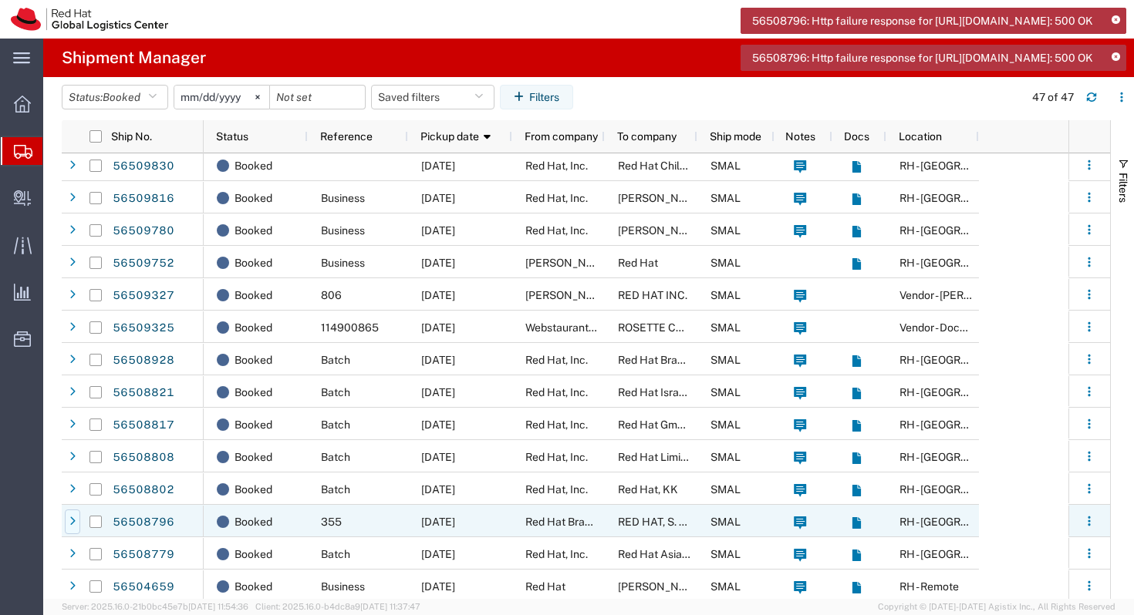
click at [73, 524] on icon at bounding box center [72, 522] width 6 height 11
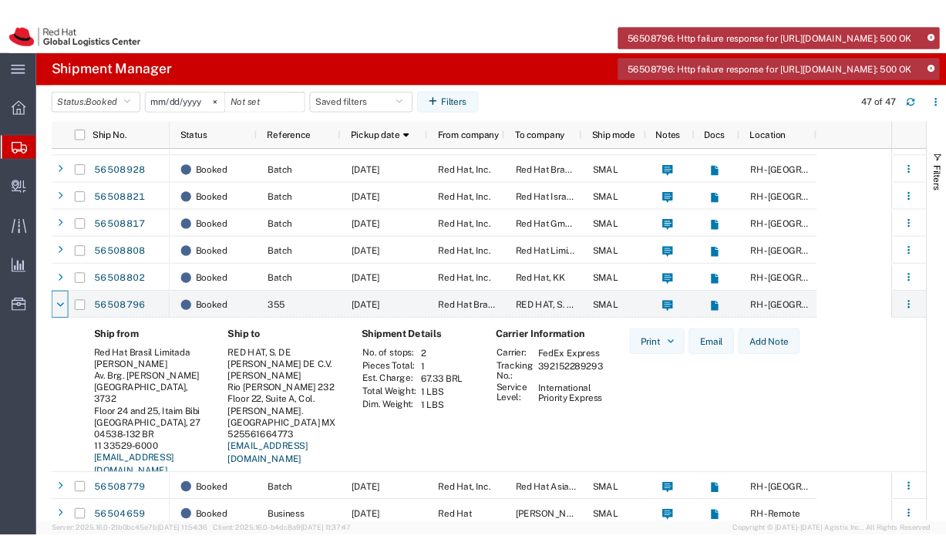
scroll to position [1104, 0]
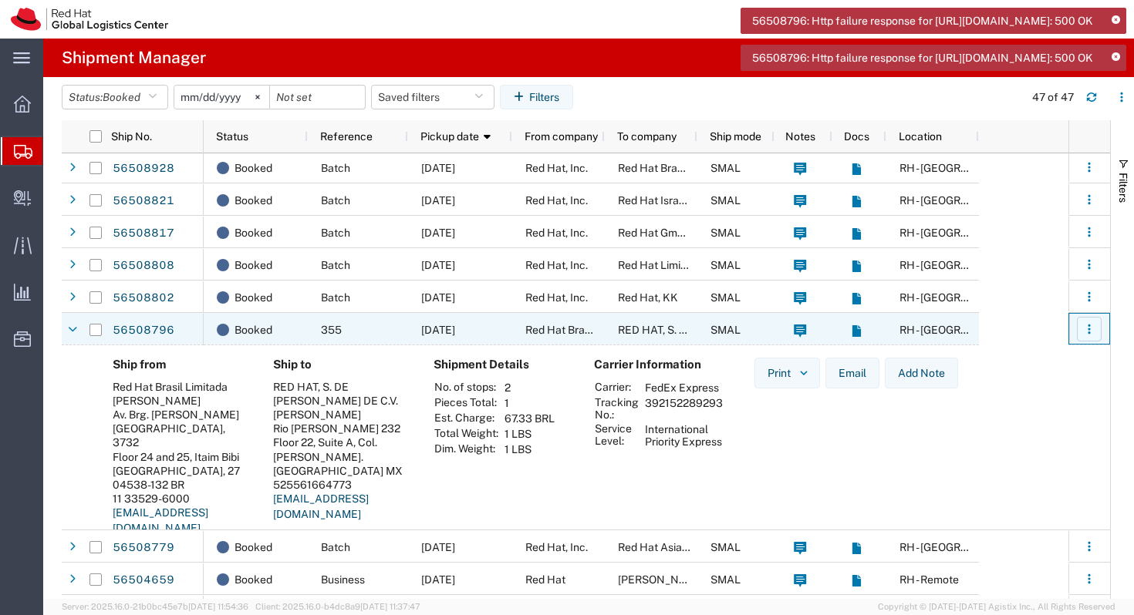
click at [1080, 335] on button "button" at bounding box center [1089, 329] width 25 height 25
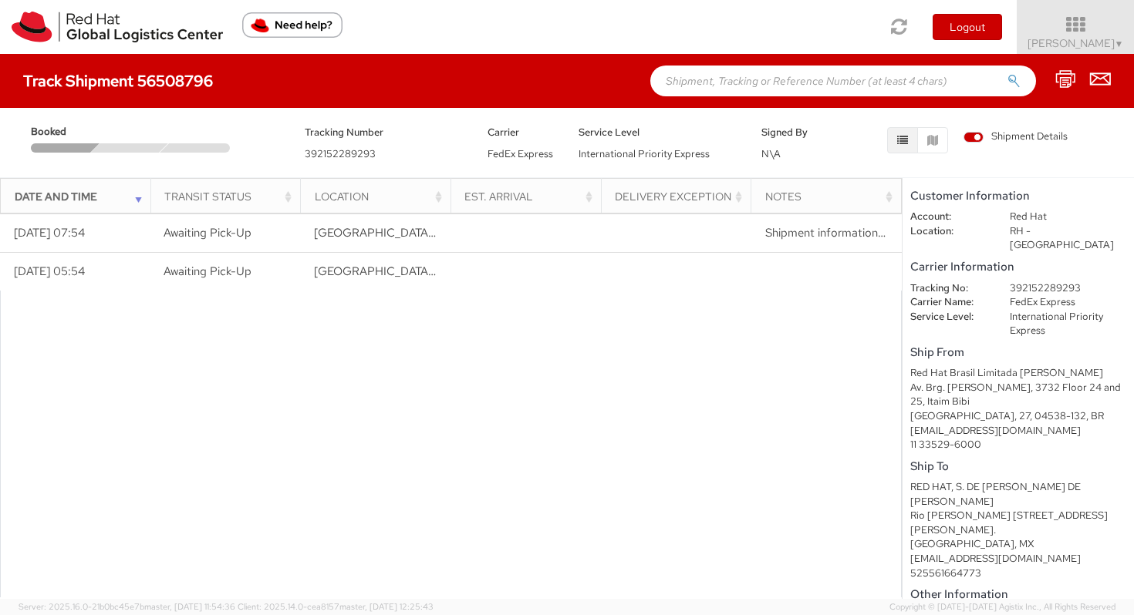
click at [114, 146] on div at bounding box center [130, 147] width 78 height 9
click at [60, 147] on div at bounding box center [61, 147] width 78 height 9
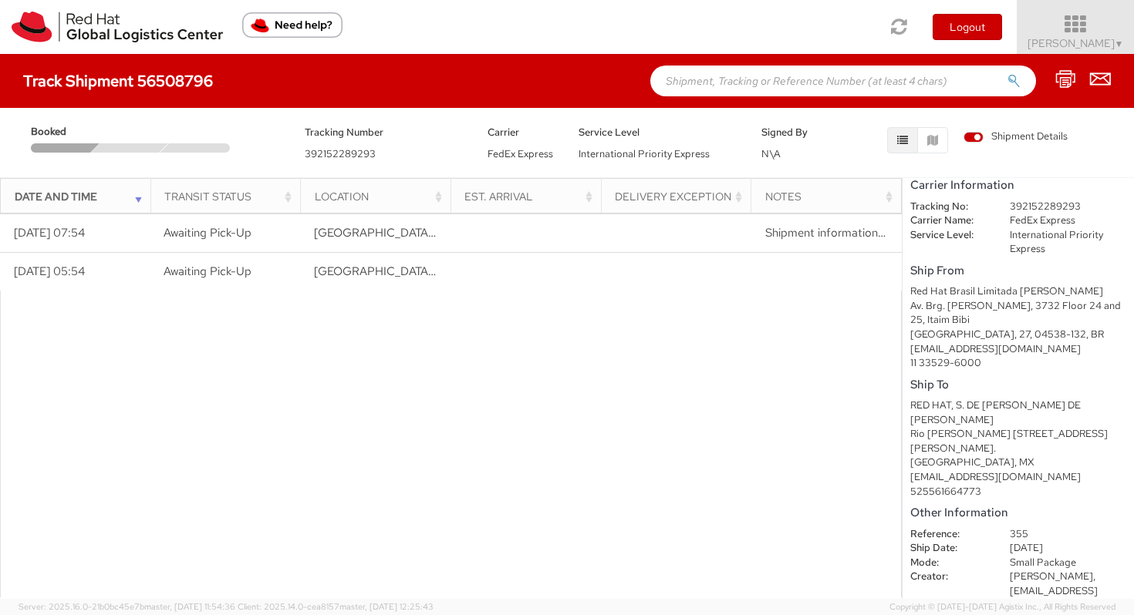
click at [1098, 21] on icon at bounding box center [1075, 25] width 135 height 22
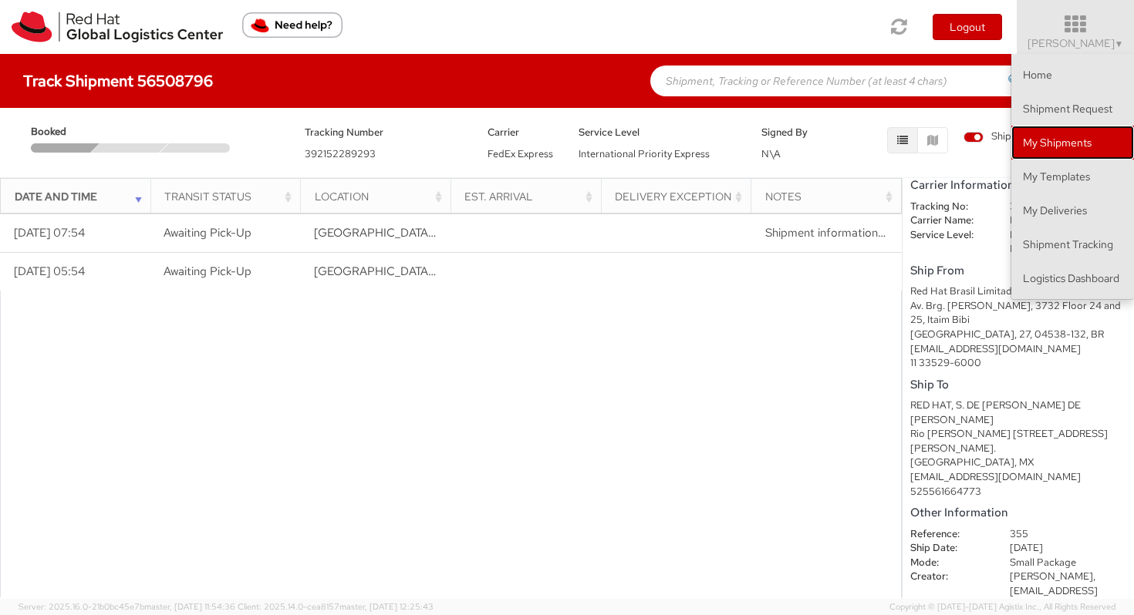
click at [1069, 148] on link "My Shipments" at bounding box center [1072, 143] width 123 height 34
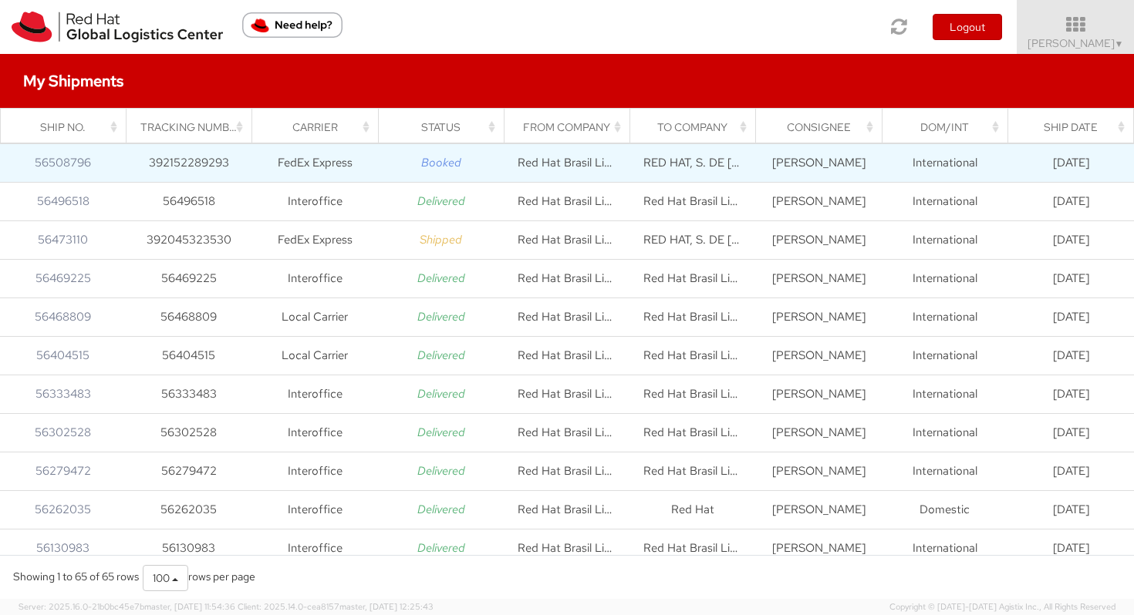
click at [243, 176] on td "392152289293" at bounding box center [189, 163] width 126 height 39
click at [146, 163] on td "392152289293" at bounding box center [189, 163] width 126 height 39
click at [281, 163] on td "FedEx Express" at bounding box center [315, 163] width 126 height 39
click at [443, 160] on icon "Booked" at bounding box center [441, 162] width 40 height 15
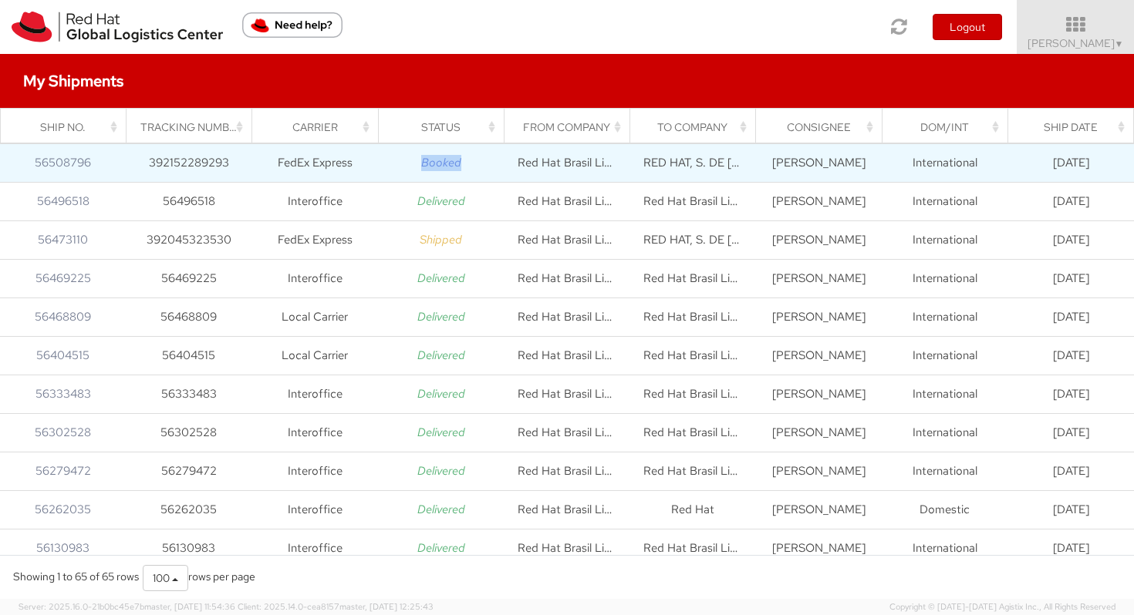
click at [443, 160] on icon "Booked" at bounding box center [441, 162] width 40 height 15
click at [228, 170] on td "392152289293" at bounding box center [189, 163] width 126 height 39
click at [132, 166] on td "392152289293" at bounding box center [189, 163] width 126 height 39
click at [71, 161] on link "56508796" at bounding box center [63, 162] width 56 height 15
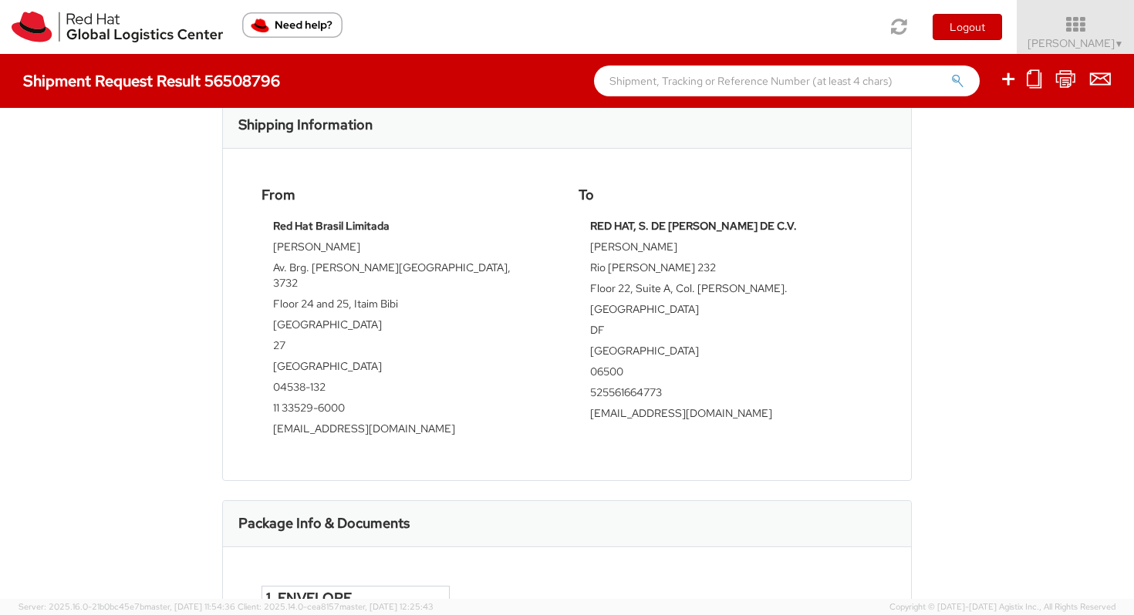
scroll to position [357, 0]
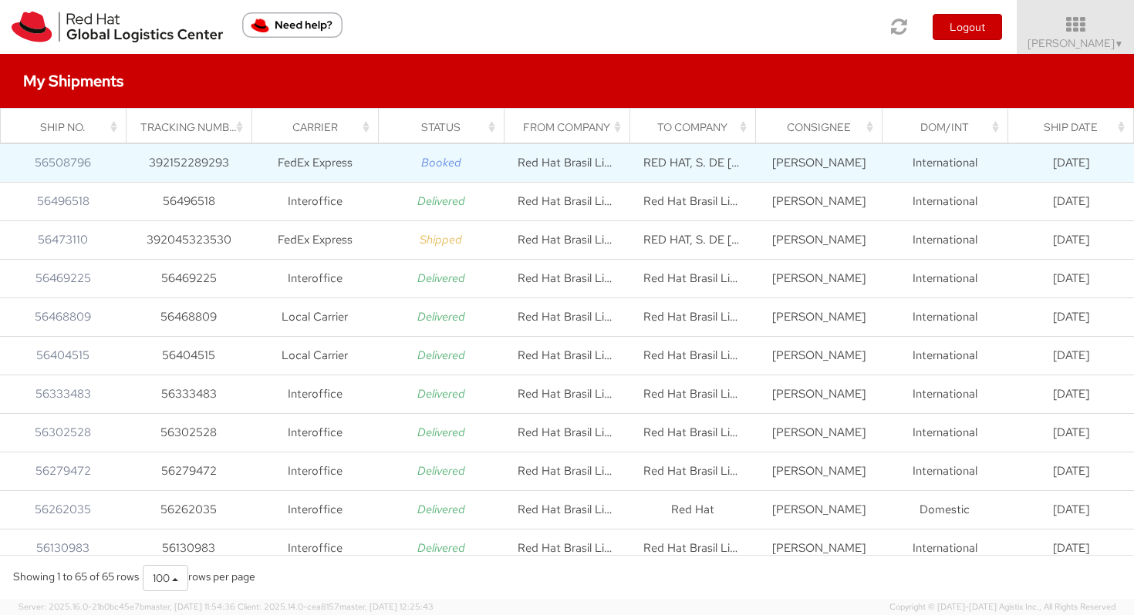
click at [275, 163] on td "FedEx Express" at bounding box center [315, 163] width 126 height 39
click at [200, 163] on td "392152289293" at bounding box center [189, 163] width 126 height 39
click at [200, 167] on td "392152289293" at bounding box center [189, 163] width 126 height 39
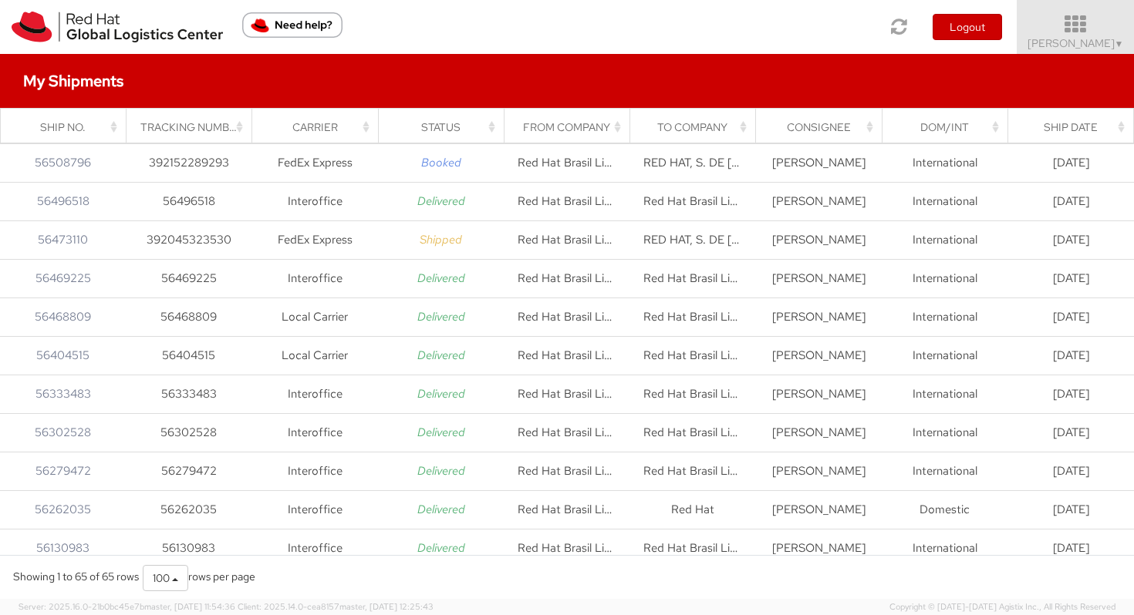
click at [1096, 32] on icon at bounding box center [1075, 25] width 135 height 22
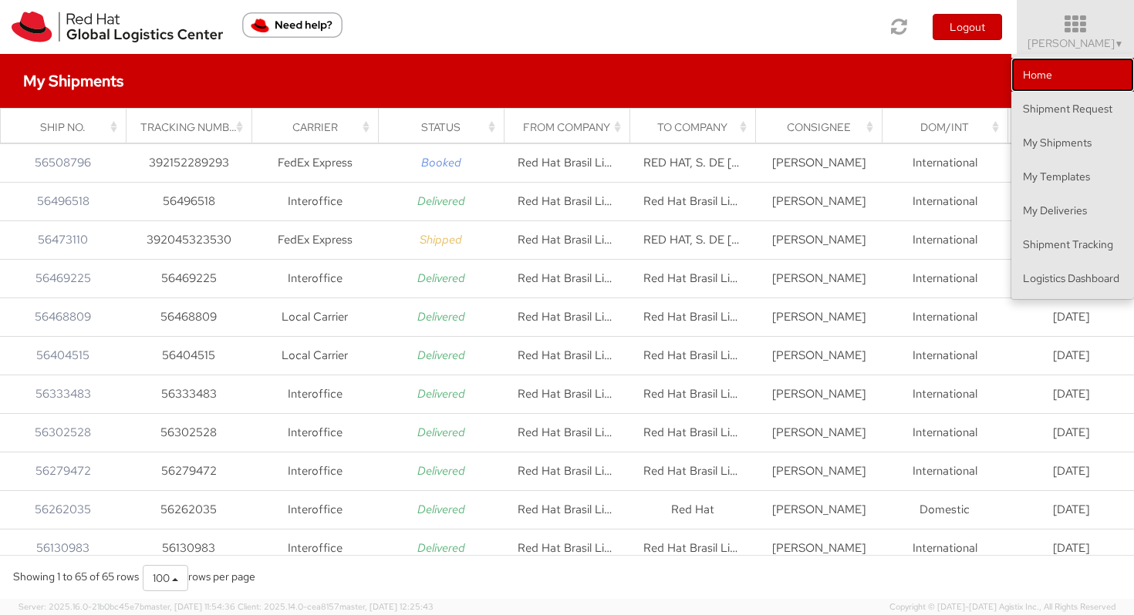
click at [1067, 59] on link "Home" at bounding box center [1072, 75] width 123 height 34
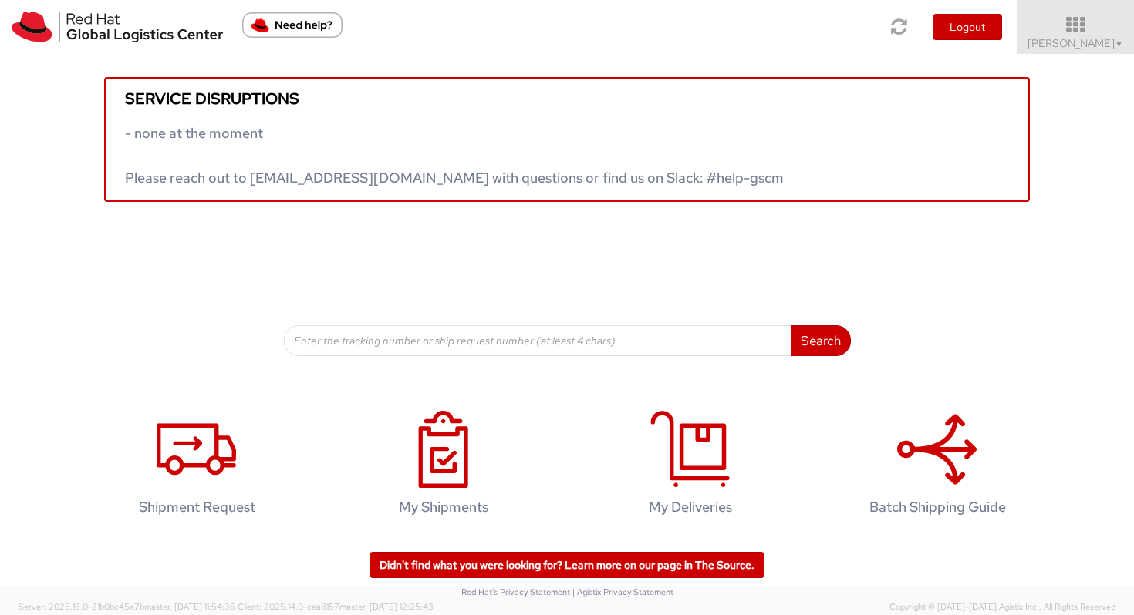
scroll to position [2, 0]
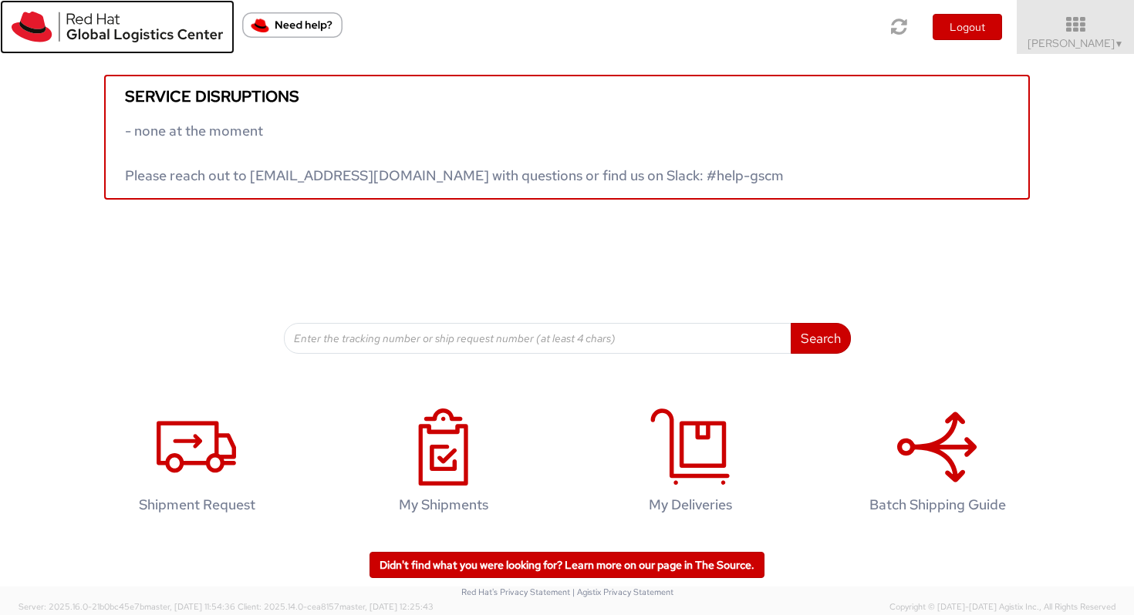
click at [41, 18] on img at bounding box center [117, 27] width 211 height 31
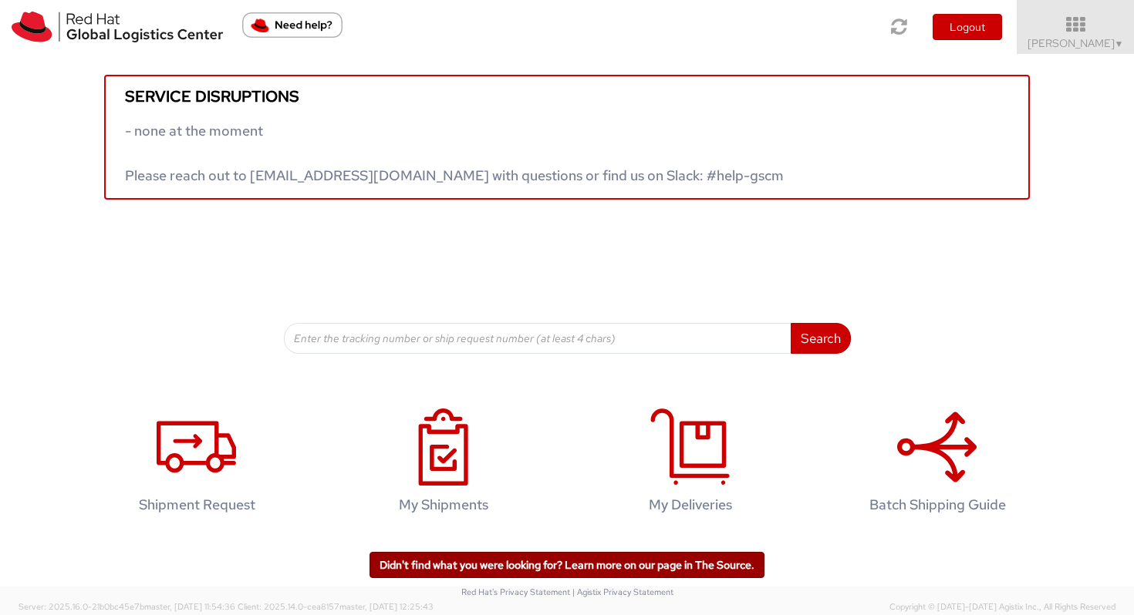
click at [557, 554] on link "Didn't find what you were looking for? Learn more on our page in The Source." at bounding box center [566, 565] width 395 height 26
